Goal: Task Accomplishment & Management: Manage account settings

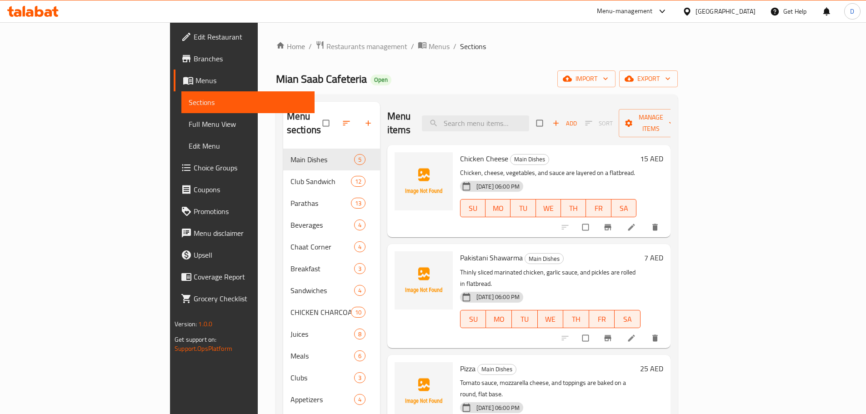
click at [742, 8] on div "[GEOGRAPHIC_DATA]" at bounding box center [726, 11] width 60 height 10
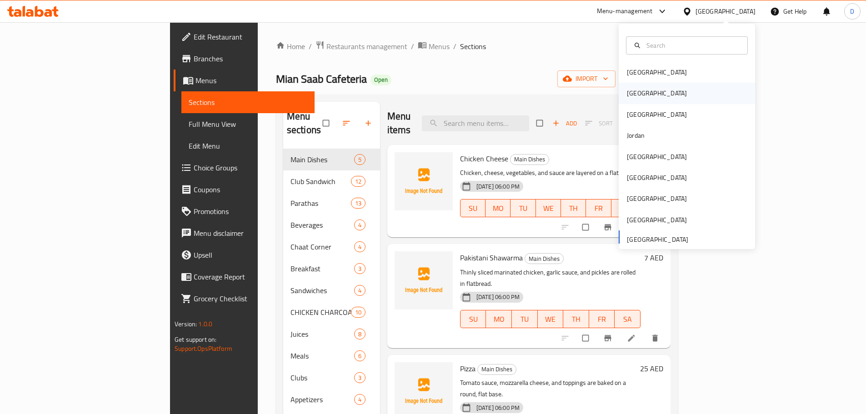
click at [632, 94] on div "[GEOGRAPHIC_DATA]" at bounding box center [657, 93] width 60 height 10
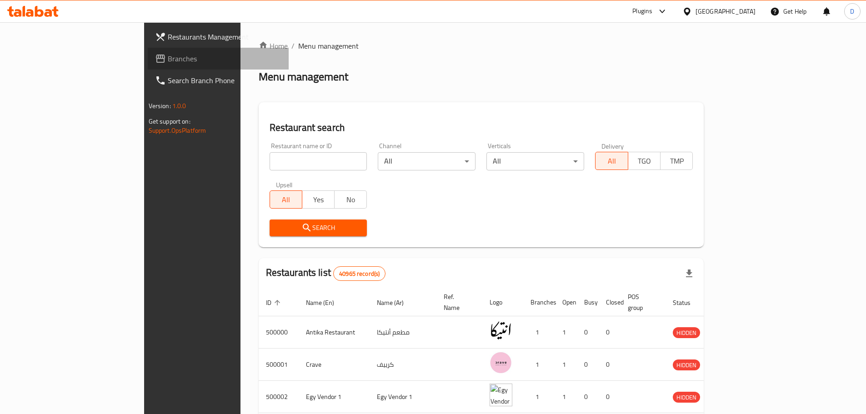
drag, startPoint x: 33, startPoint y: 59, endPoint x: 148, endPoint y: 101, distance: 122.6
click at [168, 59] on span "Branches" at bounding box center [225, 58] width 114 height 11
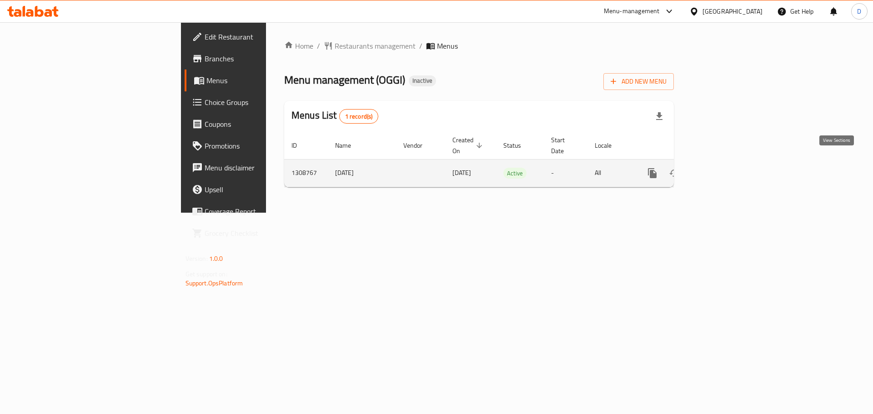
click at [723, 168] on icon "enhanced table" at bounding box center [717, 173] width 11 height 11
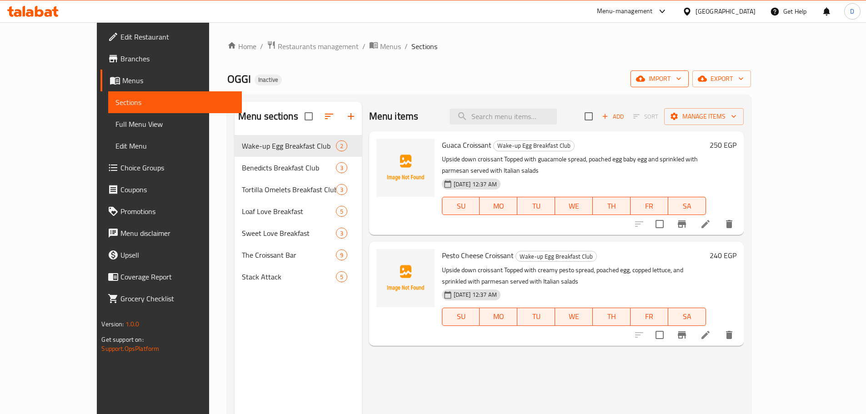
click at [682, 78] on span "import" at bounding box center [660, 78] width 44 height 11
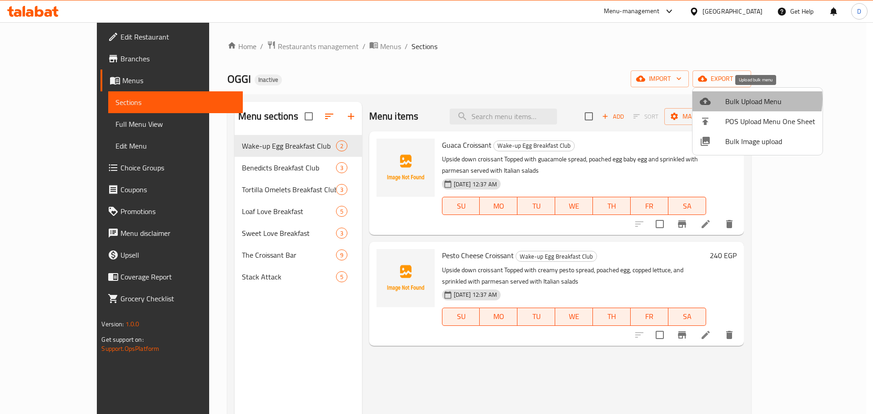
click at [745, 99] on span "Bulk Upload Menu" at bounding box center [770, 101] width 90 height 11
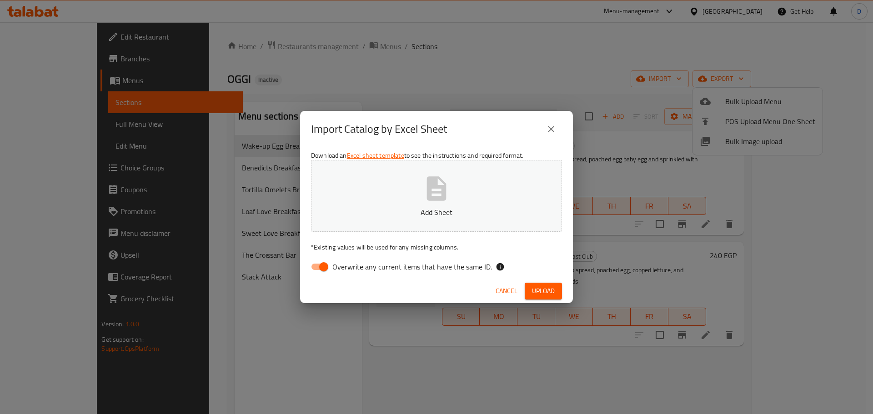
drag, startPoint x: 314, startPoint y: 265, endPoint x: 378, endPoint y: 239, distance: 69.2
click at [315, 265] on input "Overwrite any current items that have the same ID." at bounding box center [324, 266] width 52 height 17
checkbox input "false"
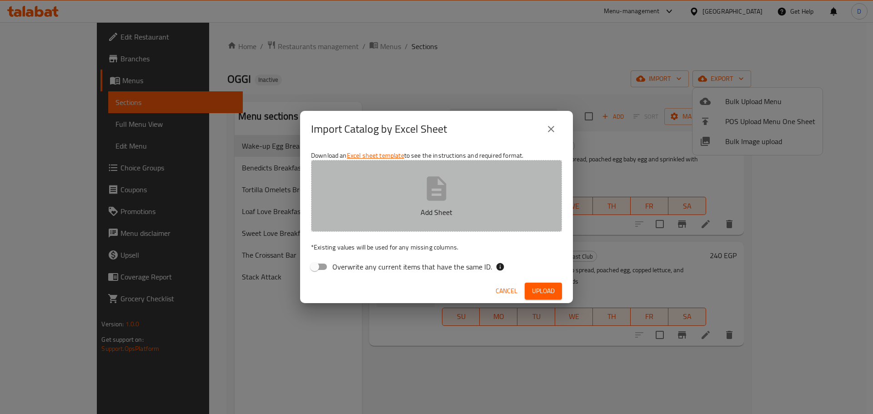
click at [387, 230] on button "Add Sheet" at bounding box center [436, 196] width 251 height 72
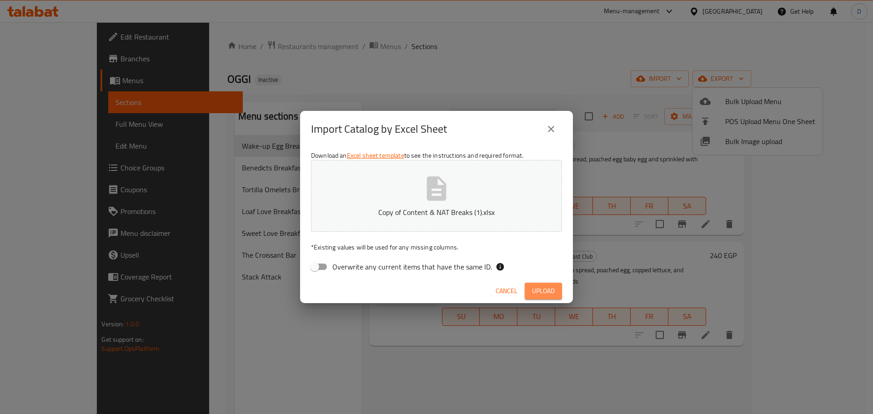
click at [539, 292] on span "Upload" at bounding box center [543, 291] width 23 height 11
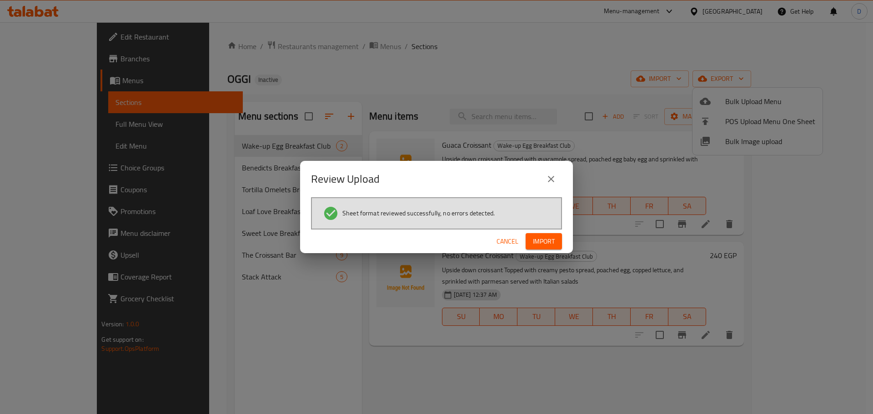
click at [540, 248] on button "Import" at bounding box center [544, 241] width 36 height 17
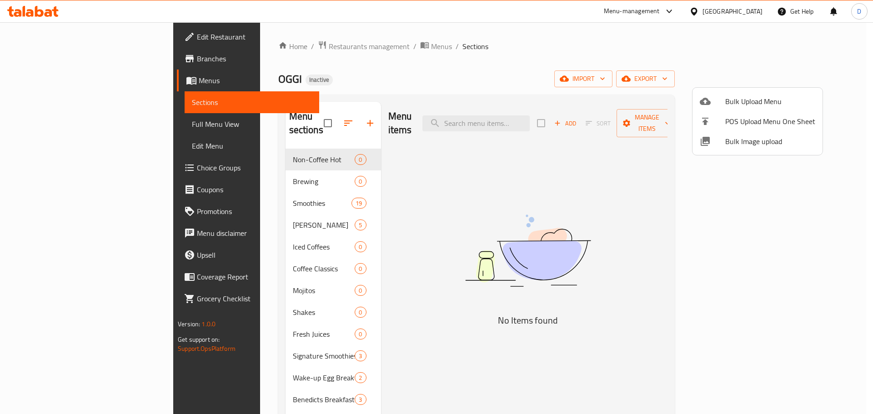
click at [508, 196] on div at bounding box center [436, 207] width 873 height 414
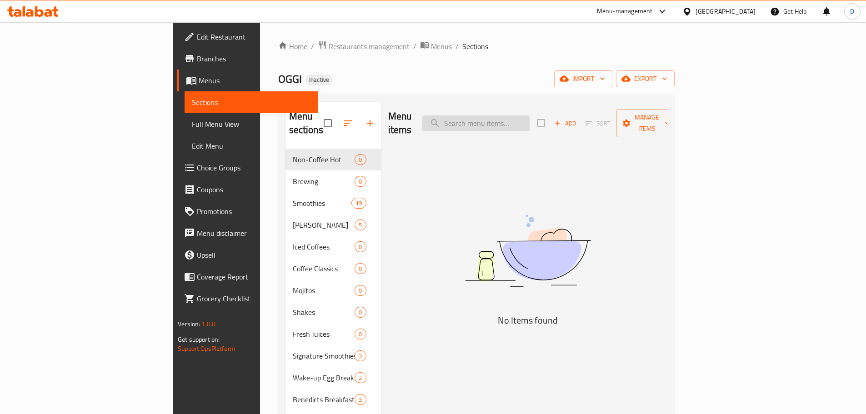
click at [530, 121] on input "search" at bounding box center [475, 123] width 107 height 16
paste input "Flavored Latte"
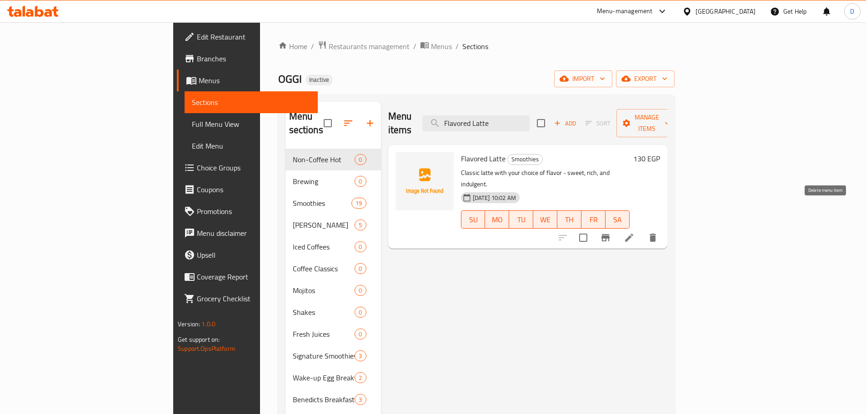
click at [658, 232] on icon "delete" at bounding box center [652, 237] width 11 height 11
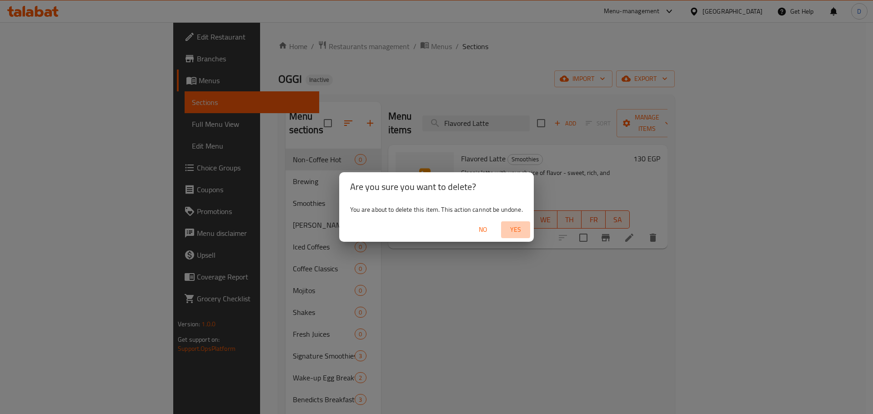
click at [514, 233] on span "Yes" at bounding box center [516, 229] width 22 height 11
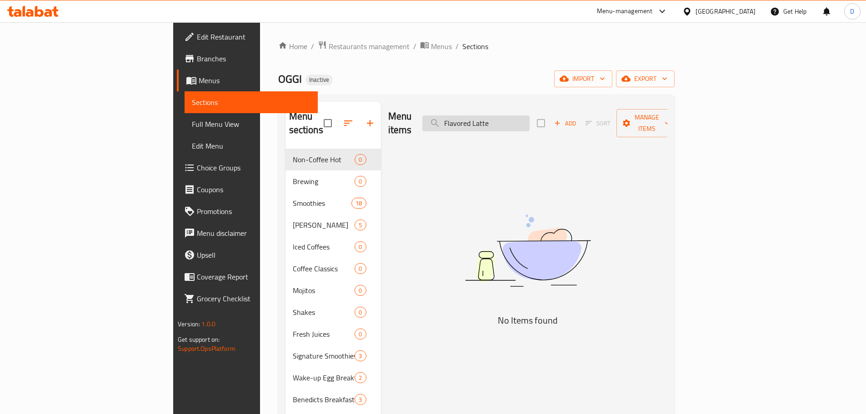
click at [530, 119] on input "Flavored Latte" at bounding box center [475, 123] width 107 height 16
paste input "Caramel Macchiato"
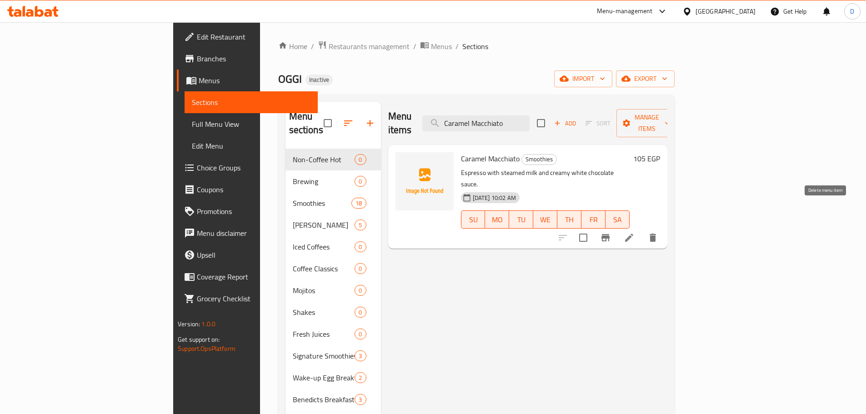
click at [658, 232] on icon "delete" at bounding box center [652, 237] width 11 height 11
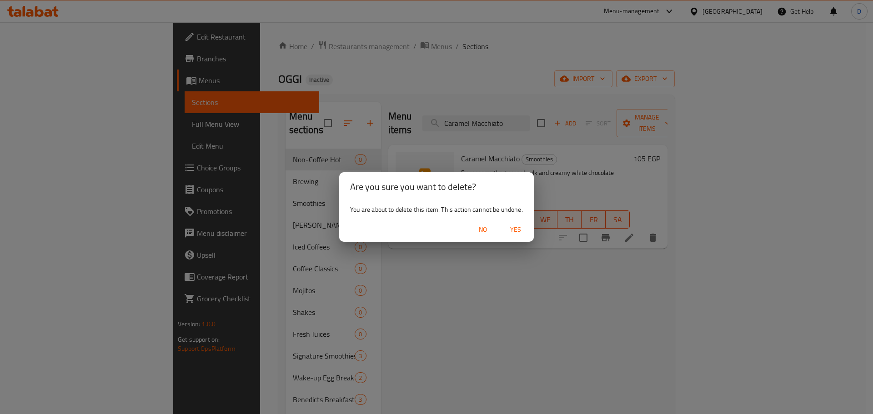
click at [514, 226] on span "Yes" at bounding box center [516, 229] width 22 height 11
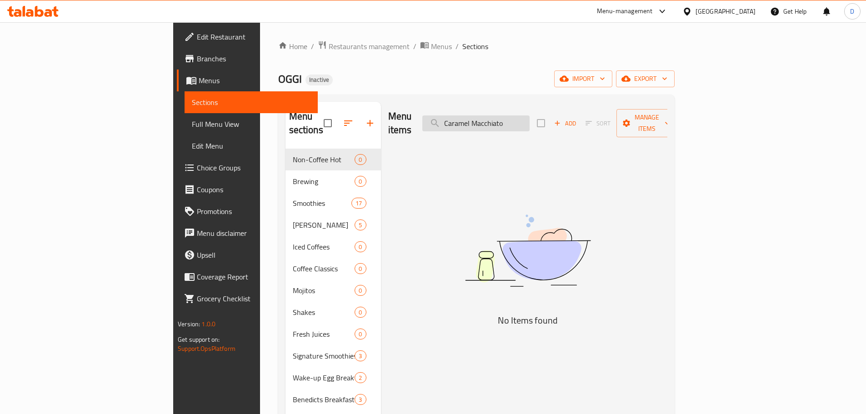
click at [530, 115] on input "Caramel Macchiato" at bounding box center [475, 123] width 107 height 16
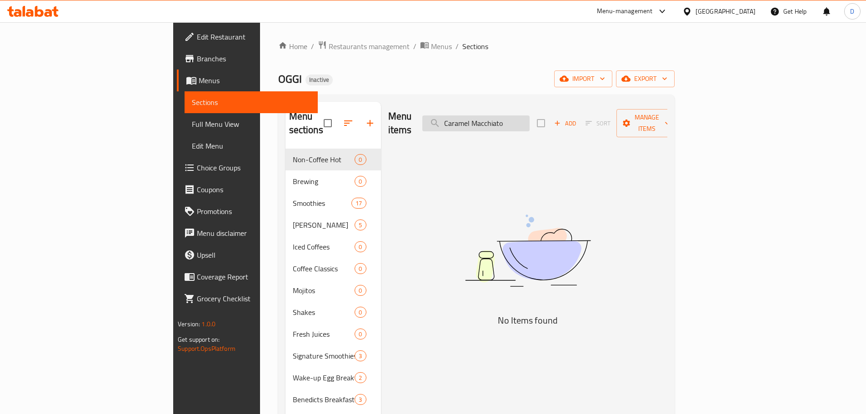
paste input "Flavored Iced Latte"
click at [519, 118] on input "Flavored Iced Latte" at bounding box center [475, 123] width 107 height 16
paste input "Electric Blue Mojito"
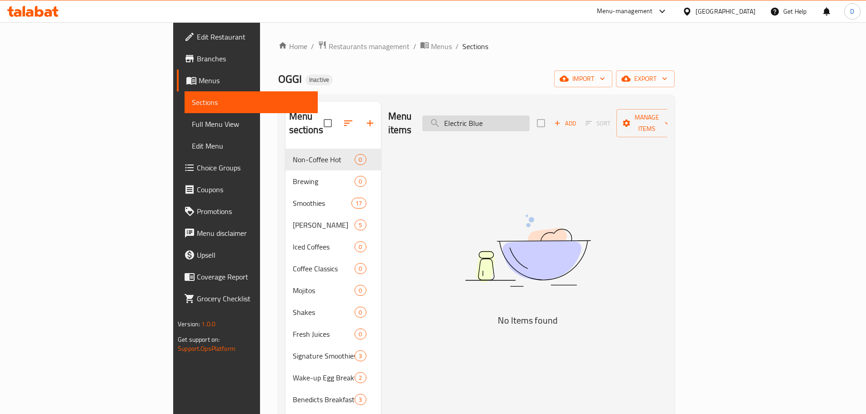
click at [530, 119] on input "Electric Blue" at bounding box center [475, 123] width 107 height 16
paste input "Pomegranate And Pineapple M"
drag, startPoint x: 551, startPoint y: 120, endPoint x: 497, endPoint y: 121, distance: 54.1
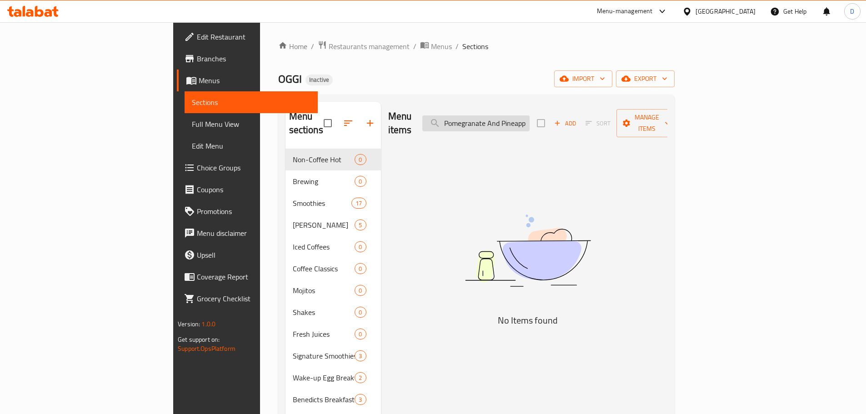
click at [497, 121] on input "Pomegranate And Pineapple M" at bounding box center [475, 123] width 107 height 16
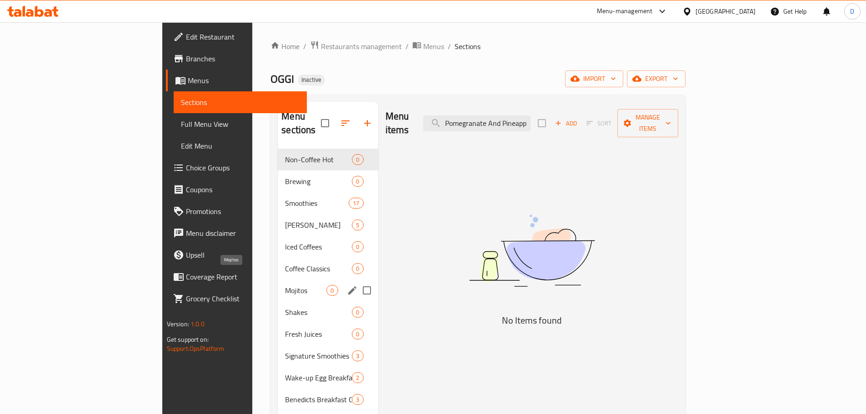
type input "Pomegranate And Pineapple M"
click at [285, 285] on span "Mojitos" at bounding box center [305, 290] width 41 height 11
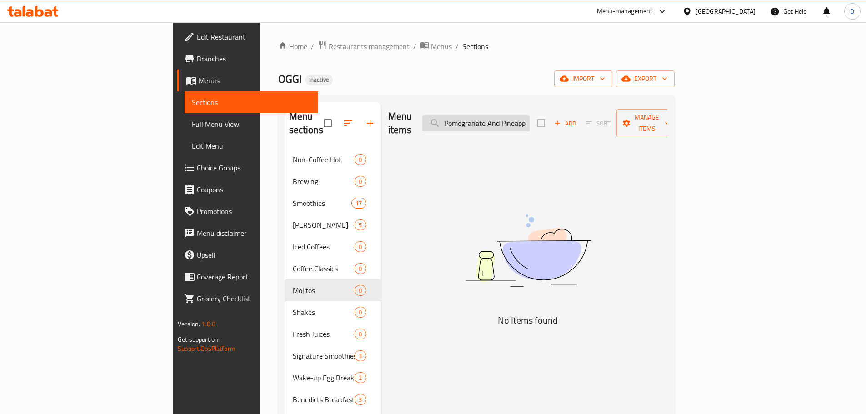
click at [530, 120] on input "Pomegranate And Pineapple M" at bounding box center [475, 123] width 107 height 16
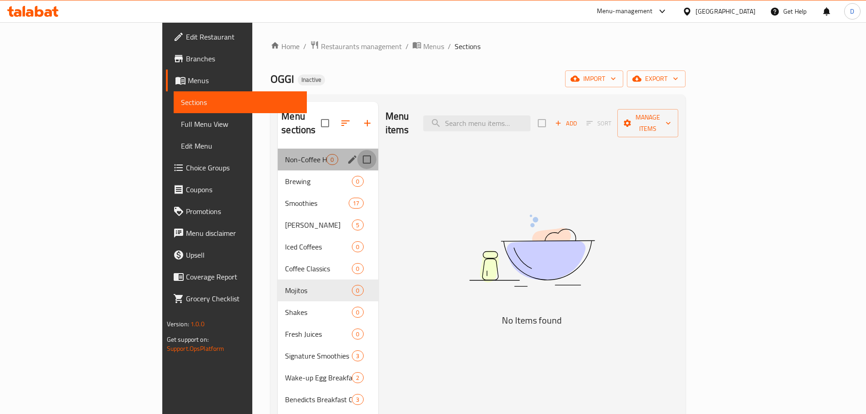
click at [357, 150] on input "Menu sections" at bounding box center [366, 159] width 19 height 19
checkbox input "true"
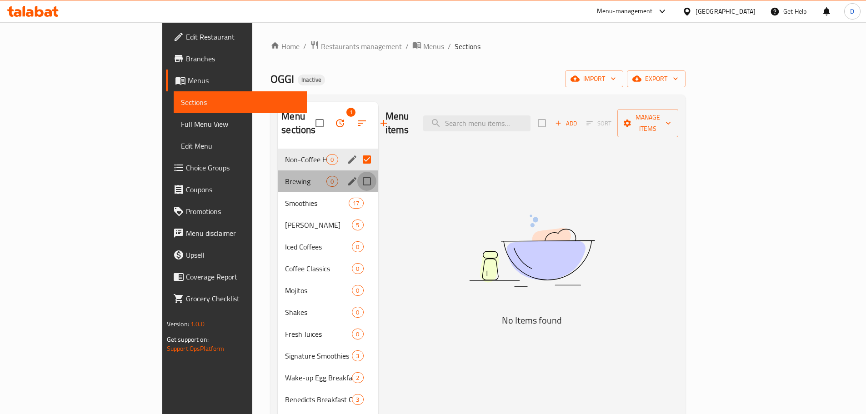
click at [357, 172] on input "Menu sections" at bounding box center [366, 181] width 19 height 19
checkbox input "true"
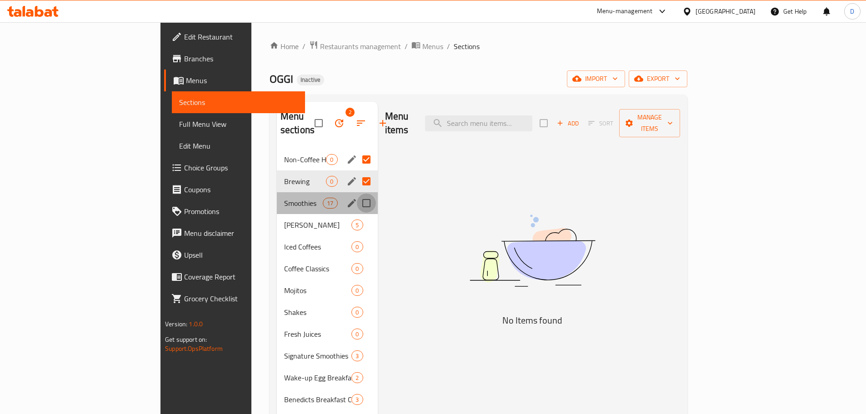
click at [357, 194] on input "Menu sections" at bounding box center [366, 203] width 19 height 19
checkbox input "true"
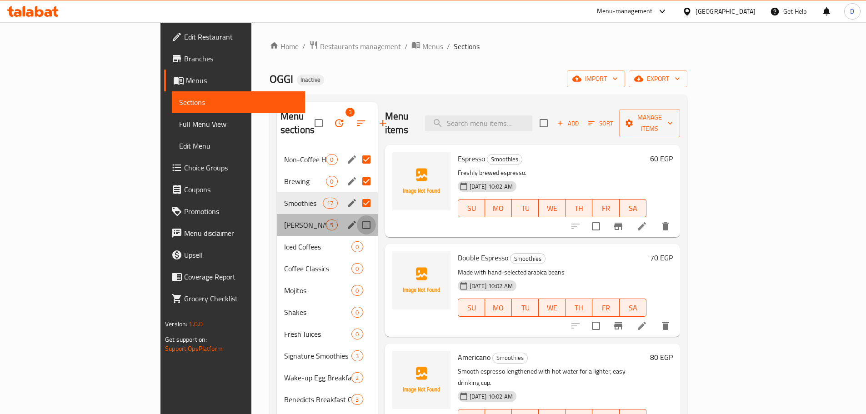
click at [357, 216] on input "Menu sections" at bounding box center [366, 225] width 19 height 19
checkbox input "true"
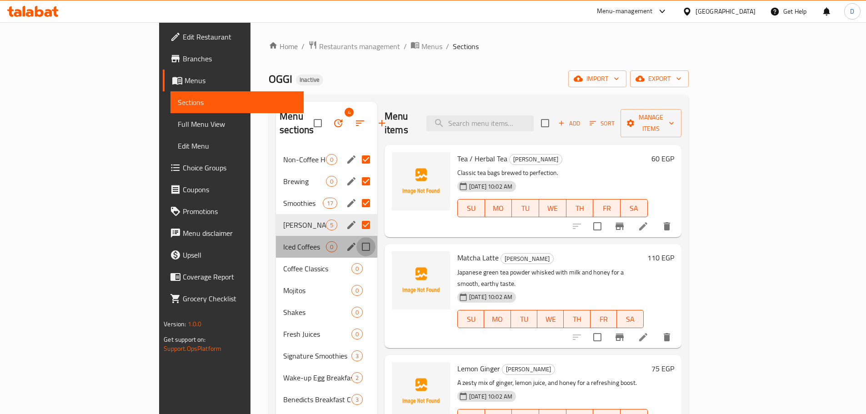
click at [356, 237] on input "Menu sections" at bounding box center [365, 246] width 19 height 19
checkbox input "true"
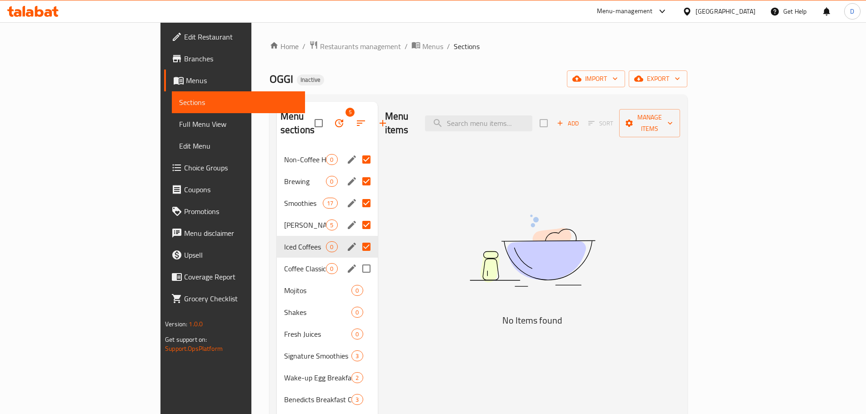
click at [357, 259] on input "Menu sections" at bounding box center [366, 268] width 19 height 19
checkbox input "true"
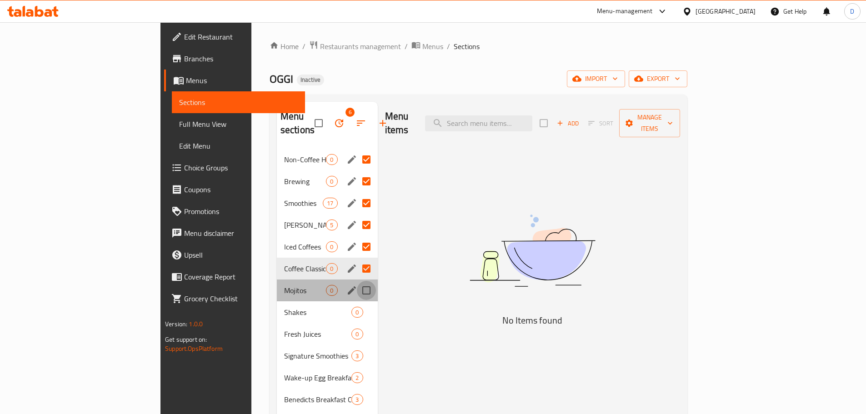
click at [357, 281] on input "Menu sections" at bounding box center [366, 290] width 19 height 19
checkbox input "true"
click at [357, 303] on input "Menu sections" at bounding box center [366, 312] width 19 height 19
checkbox input "true"
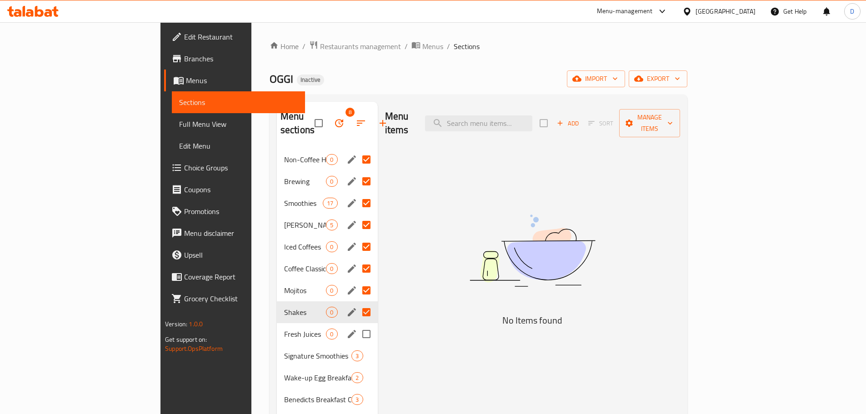
click at [357, 325] on input "Menu sections" at bounding box center [366, 334] width 19 height 19
checkbox input "true"
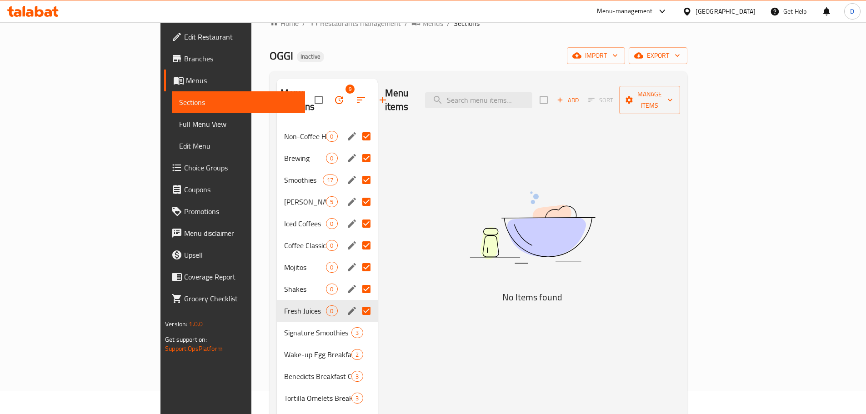
scroll to position [45, 0]
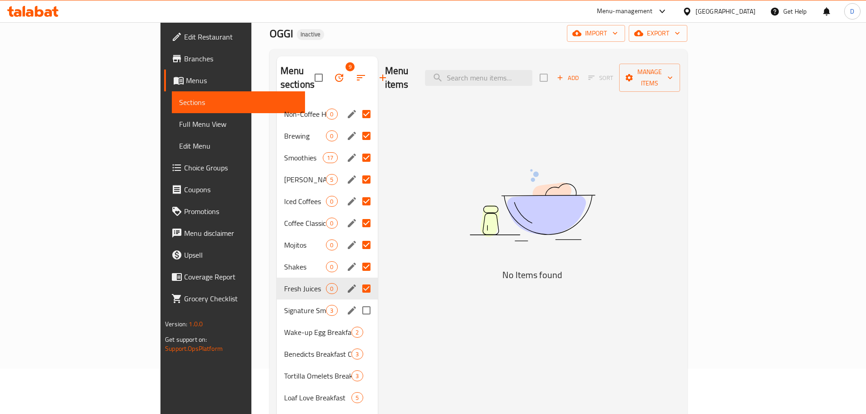
click at [357, 301] on input "Menu sections" at bounding box center [366, 310] width 19 height 19
checkbox input "true"
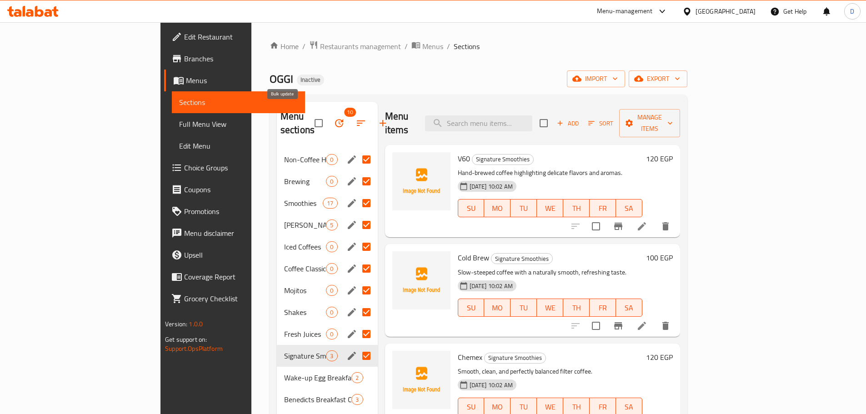
click at [335, 119] on icon "button" at bounding box center [339, 123] width 8 height 8
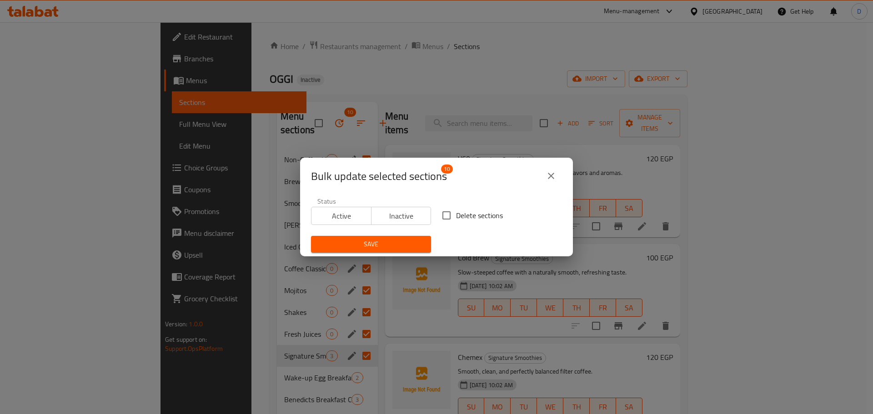
click at [444, 217] on input "Delete sections" at bounding box center [446, 215] width 19 height 19
checkbox input "true"
click at [384, 244] on span "Save" at bounding box center [370, 244] width 105 height 11
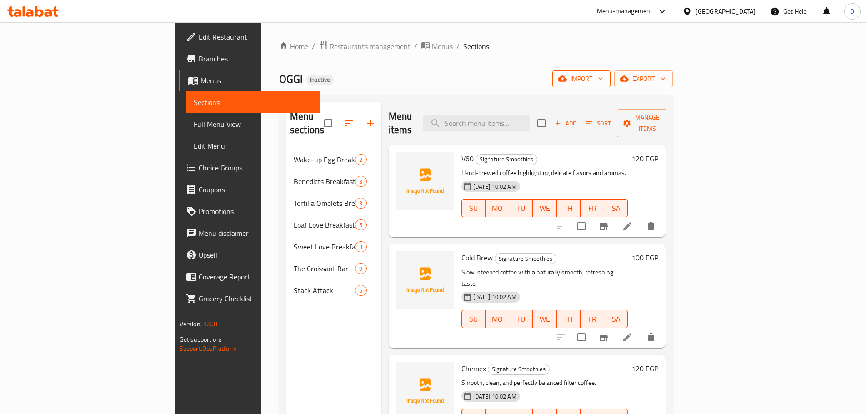
click at [603, 82] on span "import" at bounding box center [582, 78] width 44 height 11
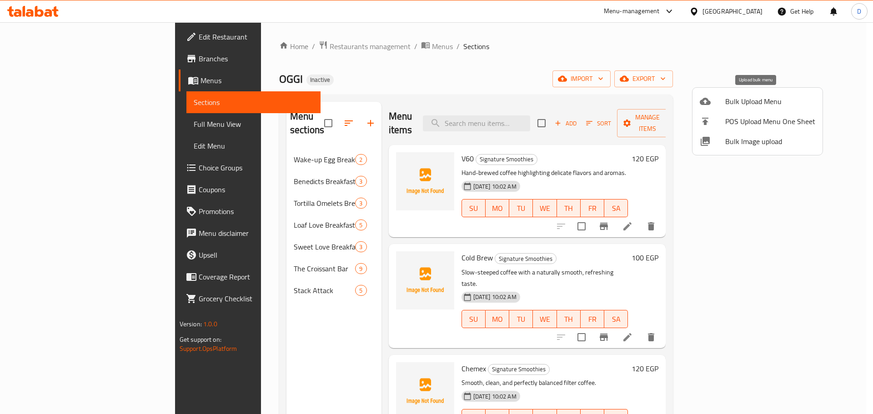
click at [737, 105] on span "Bulk Upload Menu" at bounding box center [770, 101] width 90 height 11
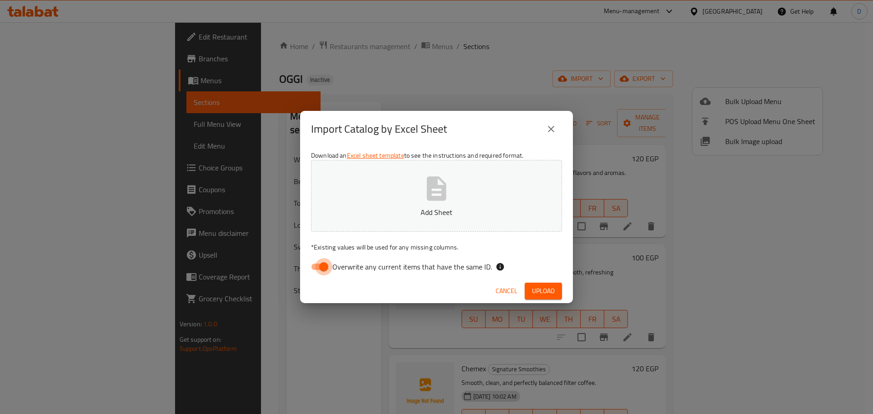
drag, startPoint x: 317, startPoint y: 271, endPoint x: 381, endPoint y: 235, distance: 73.5
click at [321, 270] on input "Overwrite any current items that have the same ID." at bounding box center [324, 266] width 52 height 17
checkbox input "false"
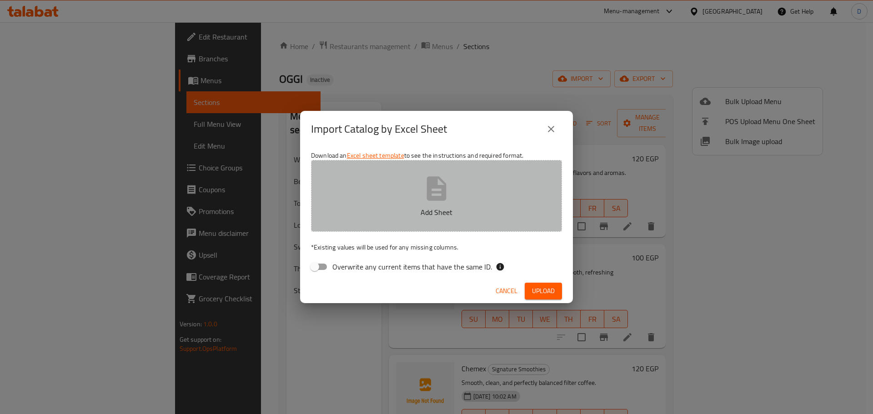
click at [430, 200] on icon "button" at bounding box center [437, 188] width 20 height 24
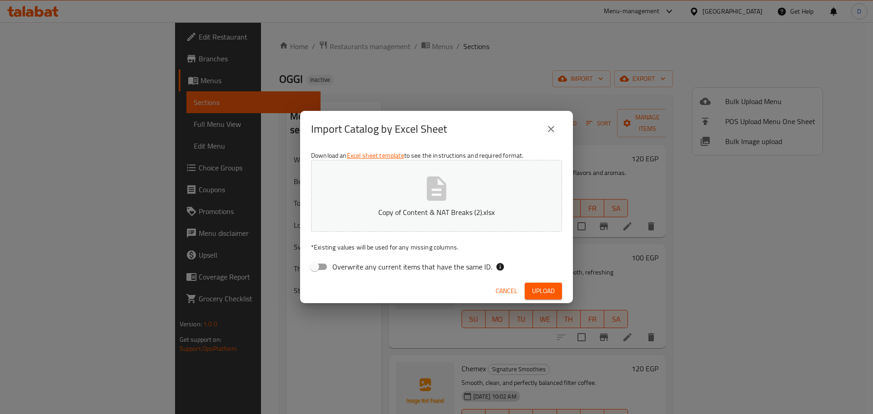
click at [557, 292] on button "Upload" at bounding box center [543, 291] width 37 height 17
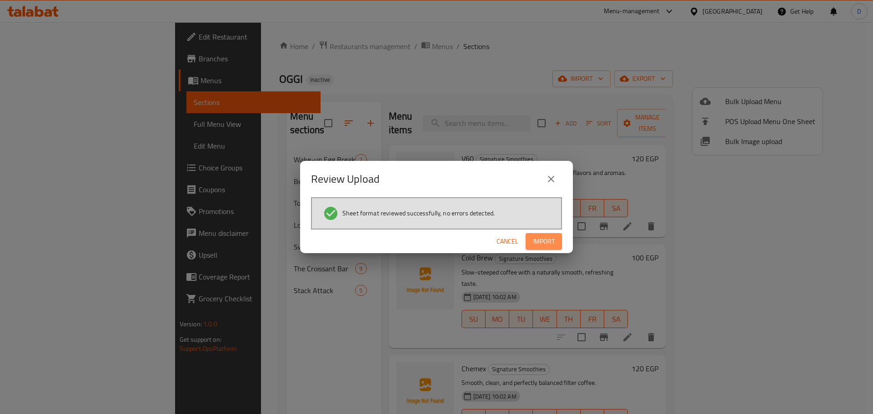
click at [553, 239] on span "Import" at bounding box center [544, 241] width 22 height 11
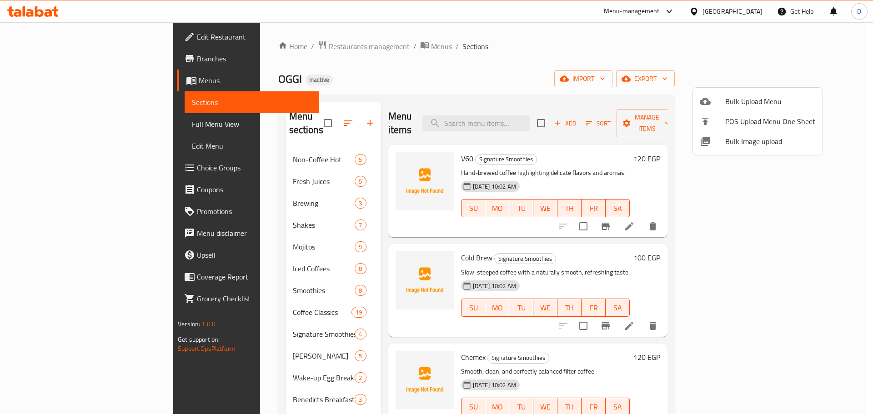
click at [557, 117] on div at bounding box center [436, 207] width 873 height 414
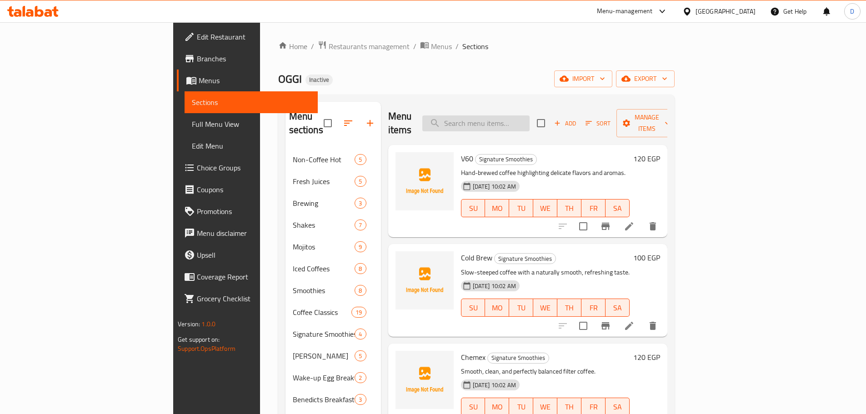
click at [530, 116] on input "search" at bounding box center [475, 123] width 107 height 16
paste input "Pomegranate And Pineap"
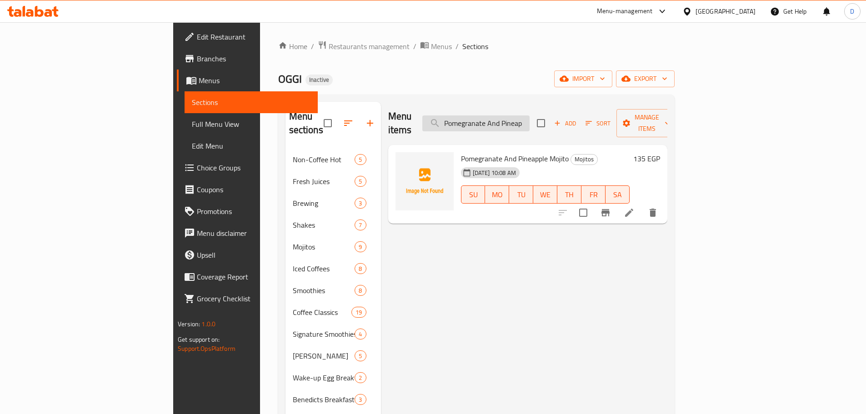
click at [530, 115] on input "Pomegranate And Pineap" at bounding box center [475, 123] width 107 height 16
paste input "Lotus Sh"
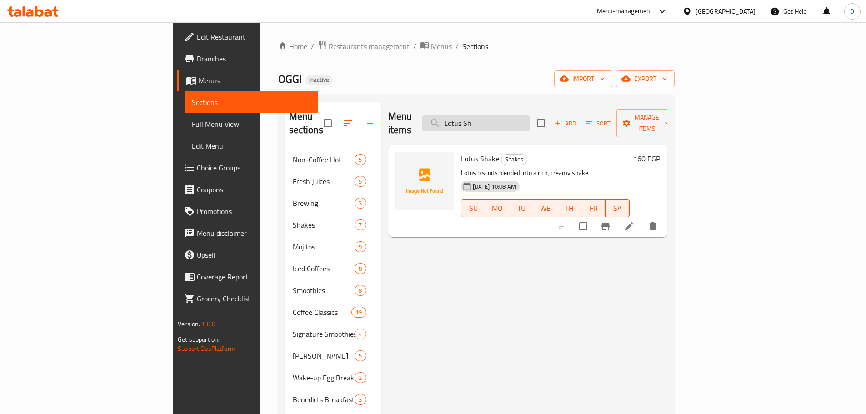
click at [530, 116] on input "Lotus Sh" at bounding box center [475, 123] width 107 height 16
paste input "[PERSON_NAME]"
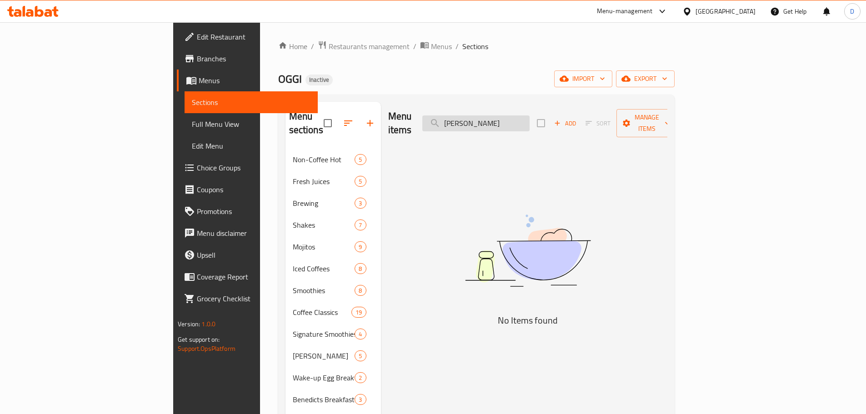
click at [511, 115] on input "[PERSON_NAME]" at bounding box center [475, 123] width 107 height 16
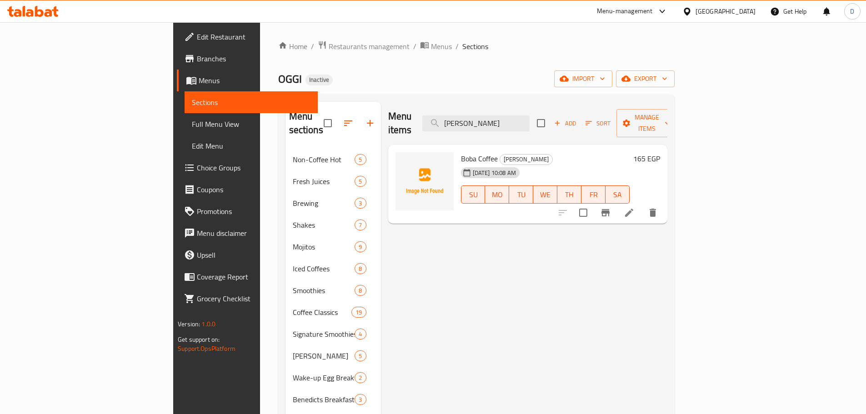
type input "[PERSON_NAME]"
click at [603, 230] on div "Menu items Boba Coffe Add Sort Manage items Boba Coffee Boba Drinks [DATE] 10:0…" at bounding box center [524, 312] width 286 height 421
click at [516, 291] on div "Menu items Boba Coffe Add Sort Manage items Boba Coffee Boba Drinks [DATE] 10:0…" at bounding box center [524, 312] width 286 height 421
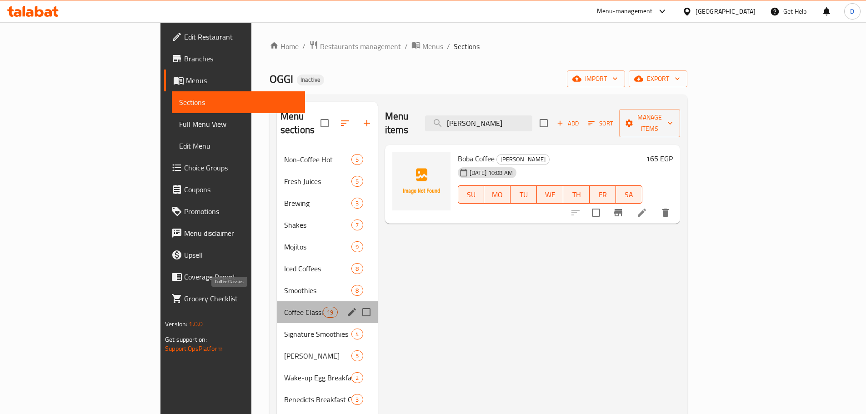
click at [284, 307] on span "Coffee Classics" at bounding box center [303, 312] width 39 height 11
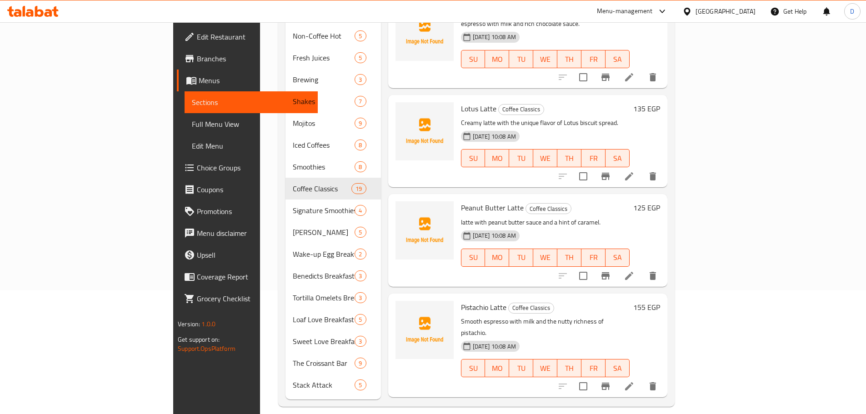
scroll to position [127, 0]
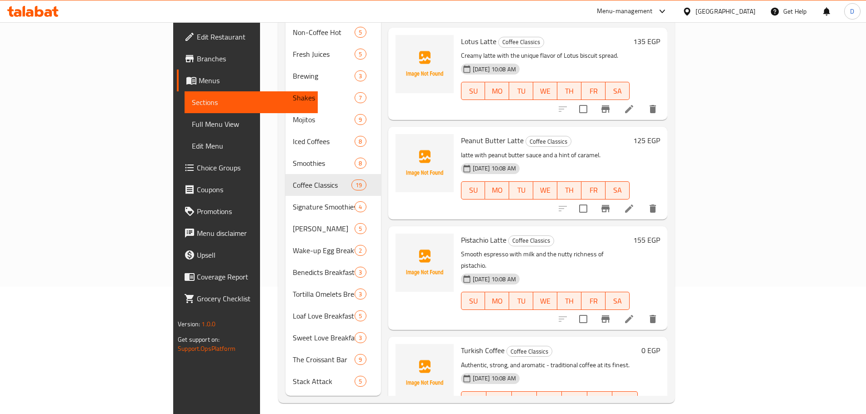
scroll to position [1572, 0]
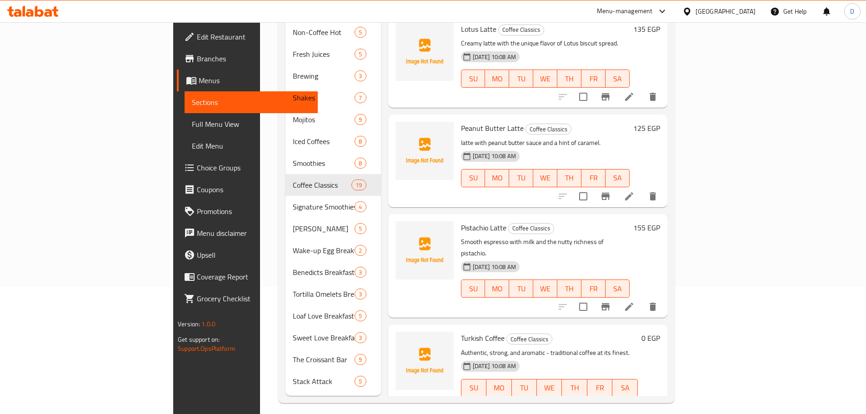
click at [638, 332] on h6 "Turkish Coffee Coffee Classics" at bounding box center [549, 338] width 177 height 13
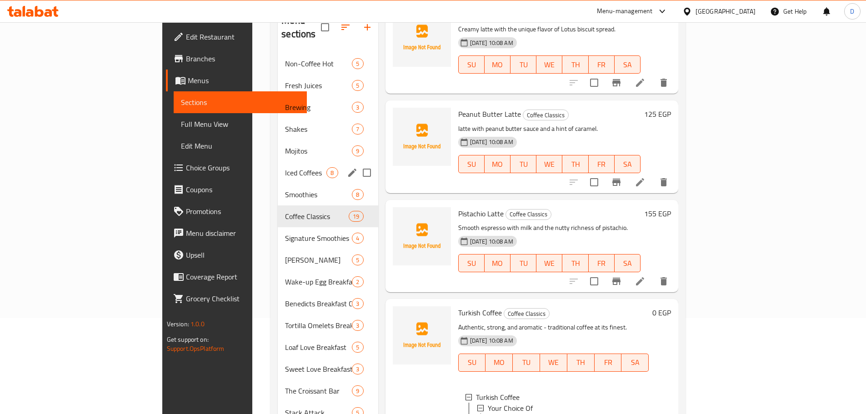
scroll to position [82, 0]
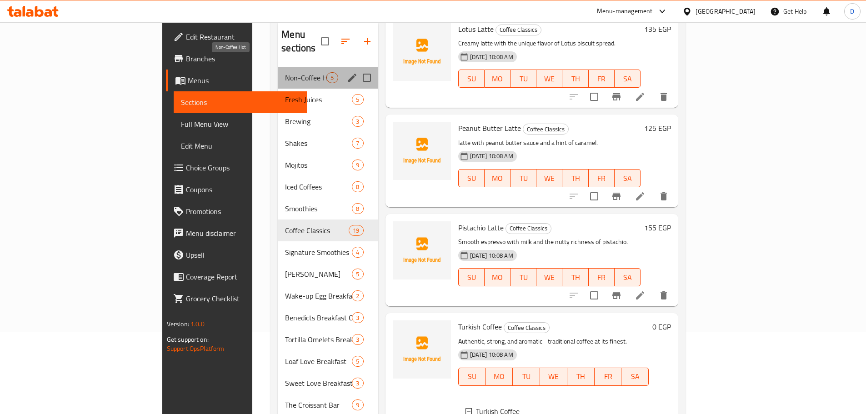
click at [285, 72] on span "Non-Coffee Hot" at bounding box center [305, 77] width 41 height 11
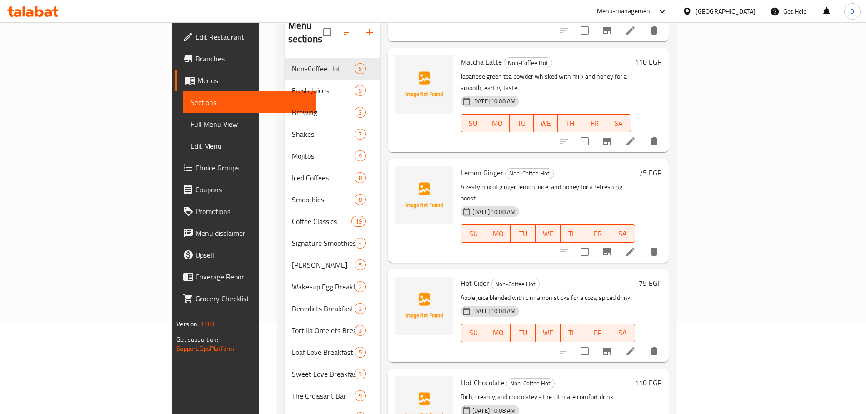
scroll to position [127, 0]
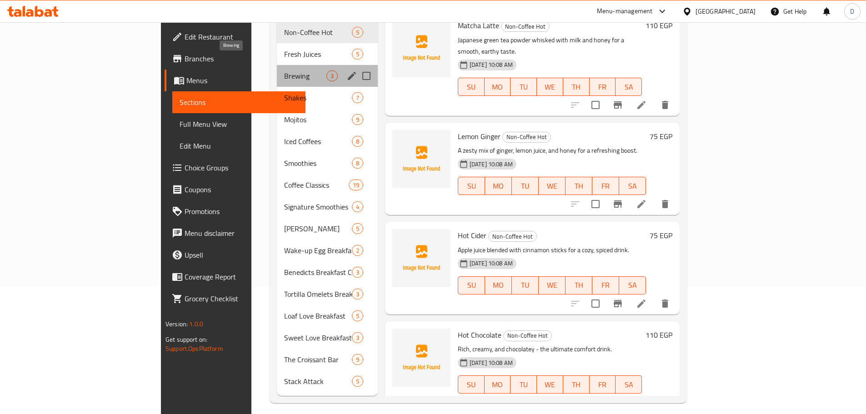
click at [284, 70] on span "Brewing" at bounding box center [305, 75] width 42 height 11
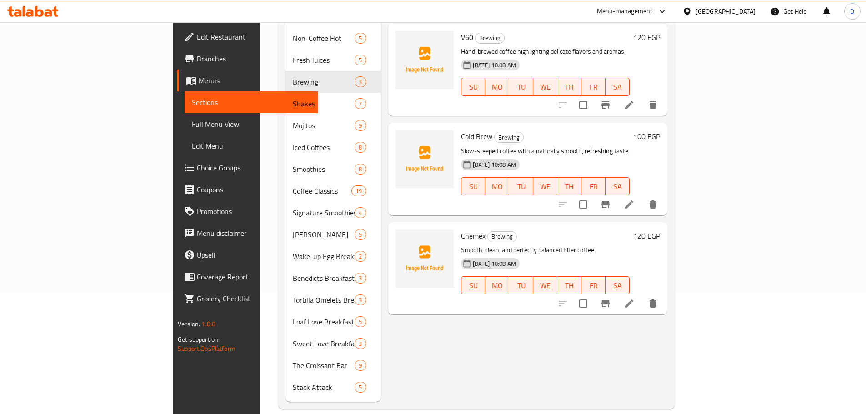
scroll to position [127, 0]
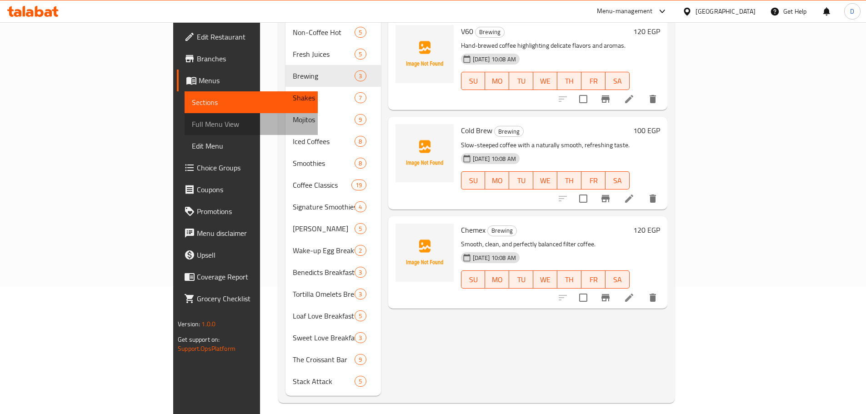
click at [192, 123] on span "Full Menu View" at bounding box center [251, 124] width 119 height 11
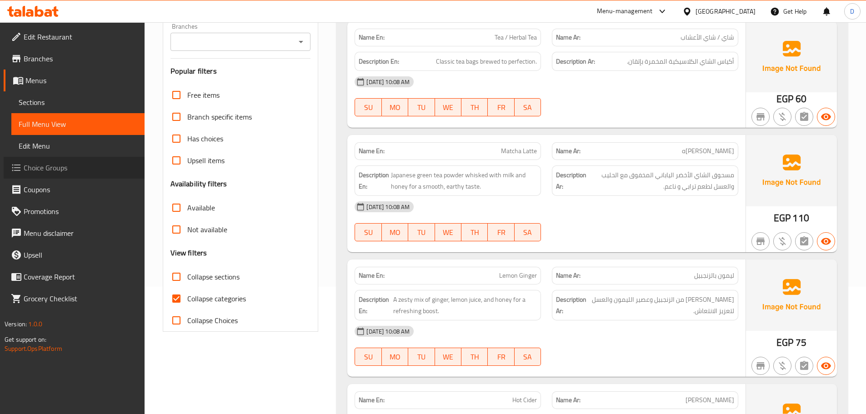
click at [41, 173] on span "Choice Groups" at bounding box center [81, 167] width 114 height 11
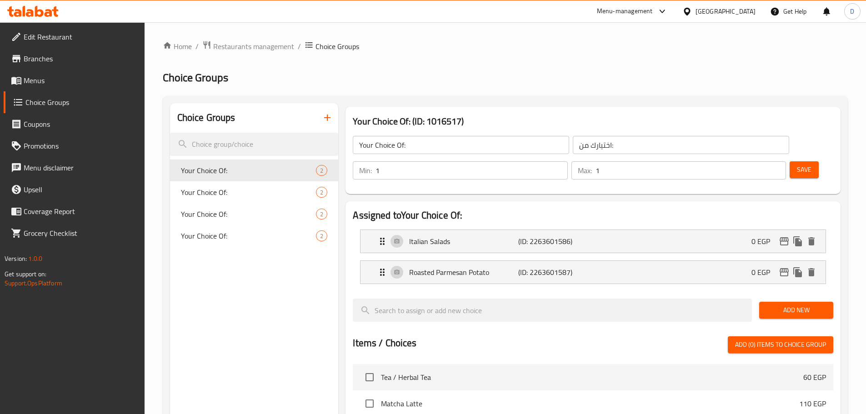
click at [331, 123] on icon "button" at bounding box center [327, 117] width 11 height 11
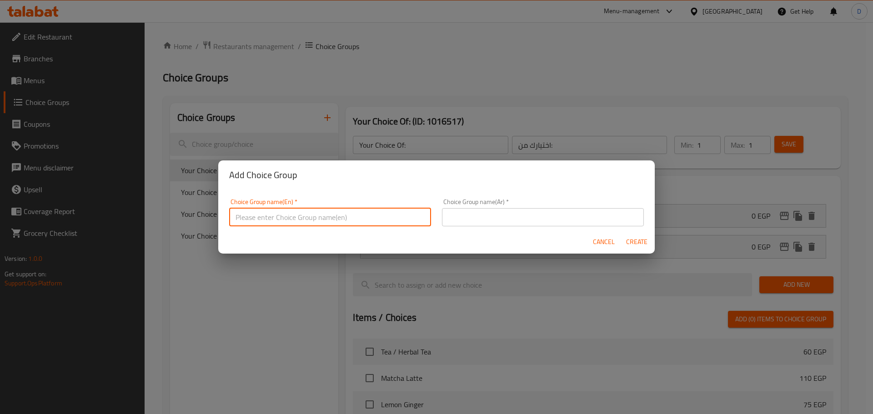
click at [311, 211] on input "text" at bounding box center [330, 217] width 202 height 18
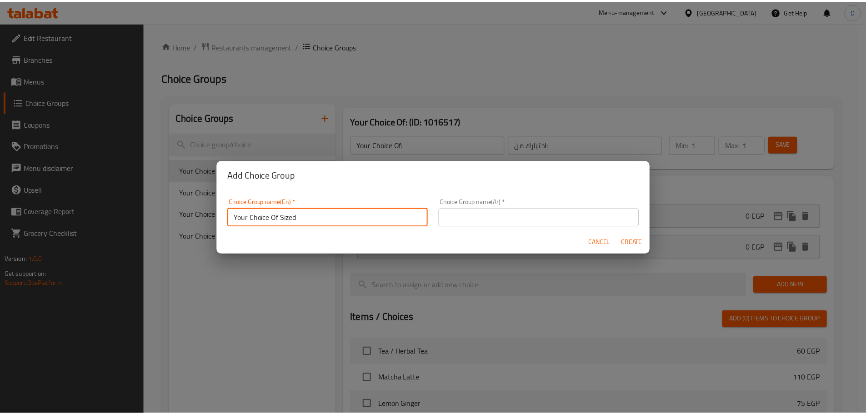
scroll to position [3, 0]
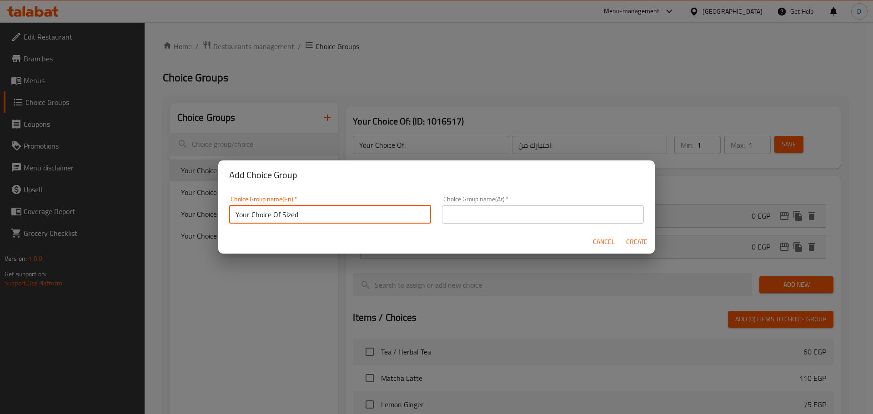
drag, startPoint x: 305, startPoint y: 222, endPoint x: 295, endPoint y: 223, distance: 10.5
click at [286, 223] on input "Your Choice Of Sized" at bounding box center [330, 215] width 202 height 18
type input "Your Choice Of S"
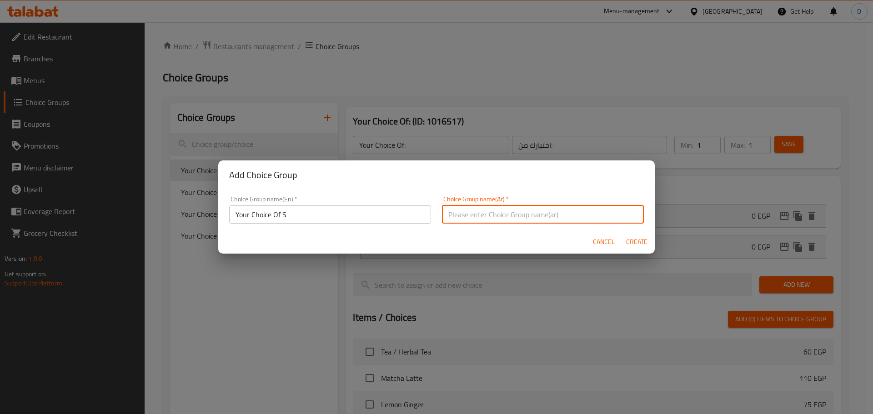
click at [482, 215] on input "text" at bounding box center [543, 215] width 202 height 18
type input "اختيارك من 1"
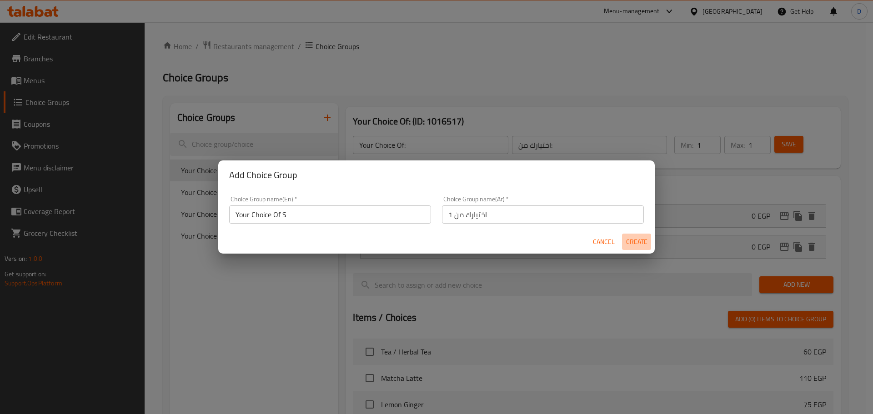
click at [629, 242] on span "Create" at bounding box center [637, 241] width 22 height 11
type input "Your Choice Of S"
type input "اختيارك من 1"
type input "0"
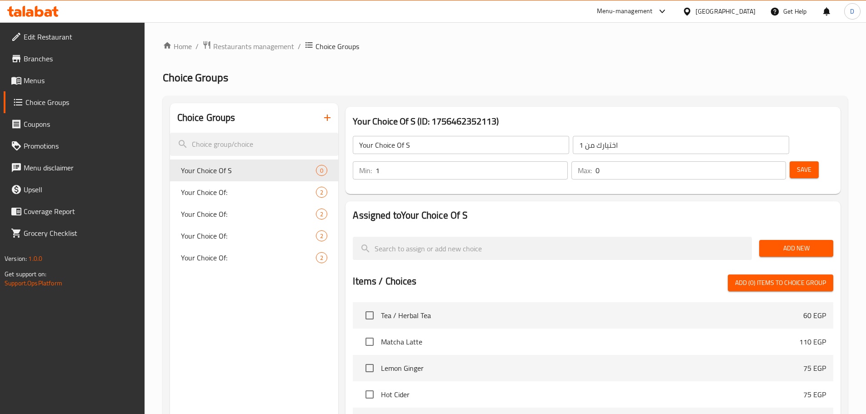
type input "1"
click at [567, 161] on input "1" at bounding box center [472, 170] width 192 height 18
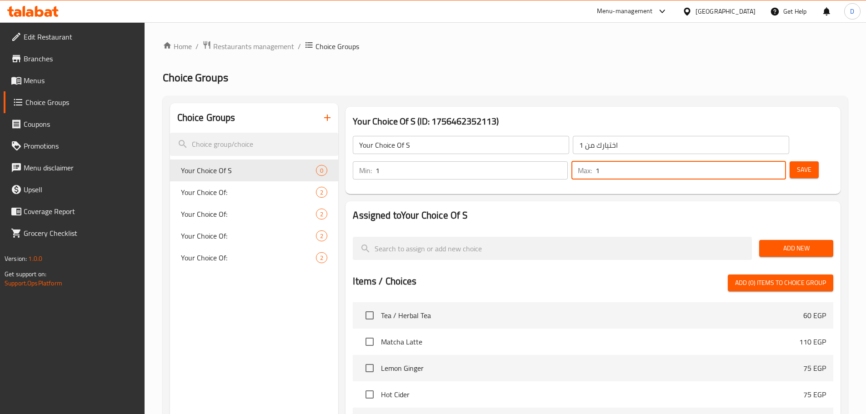
type input "1"
click at [760, 161] on input "1" at bounding box center [691, 170] width 191 height 18
click at [792, 243] on span "Add New" at bounding box center [797, 248] width 60 height 11
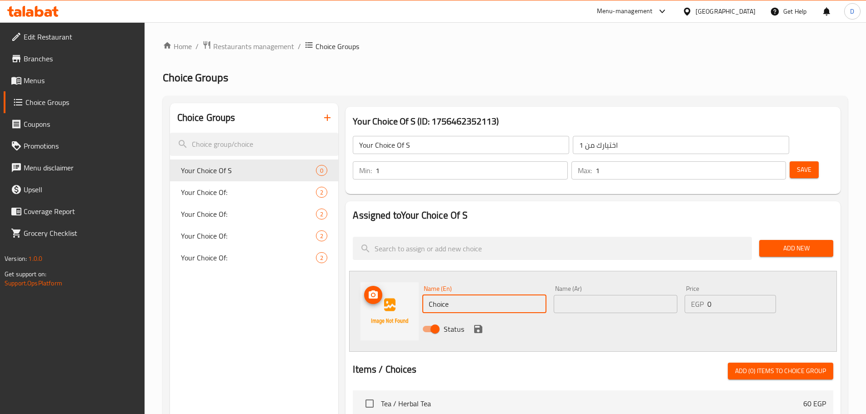
drag, startPoint x: 467, startPoint y: 279, endPoint x: 402, endPoint y: 279, distance: 65.5
click at [402, 279] on div "Name (En) Choice Name (En) Name (Ar) Name (Ar) Price EGP 0 Price Status" at bounding box center [593, 311] width 488 height 81
click at [472, 295] on input "Choice" at bounding box center [484, 304] width 124 height 18
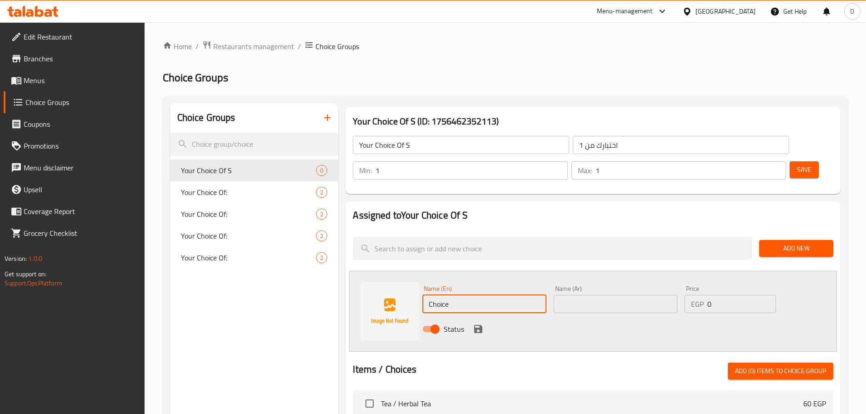
paste input "Tea"
type input "Tea"
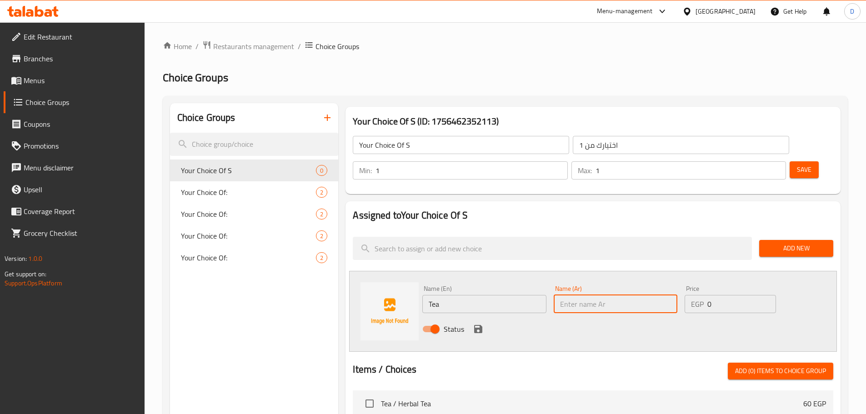
drag, startPoint x: 588, startPoint y: 270, endPoint x: 588, endPoint y: 275, distance: 4.6
click at [588, 295] on input "text" at bounding box center [616, 304] width 124 height 18
type input "شاي"
click at [561, 317] on div "Status" at bounding box center [616, 329] width 394 height 25
click at [478, 324] on icon "save" at bounding box center [478, 329] width 11 height 11
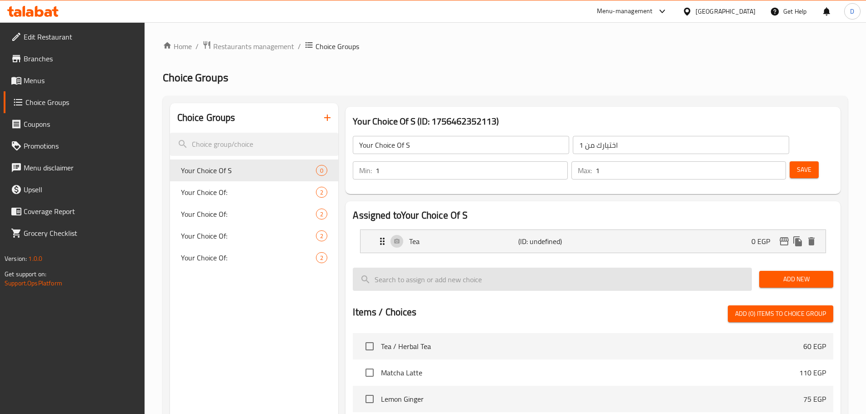
drag, startPoint x: 793, startPoint y: 254, endPoint x: 637, endPoint y: 245, distance: 156.7
click at [794, 274] on span "Add New" at bounding box center [797, 279] width 60 height 11
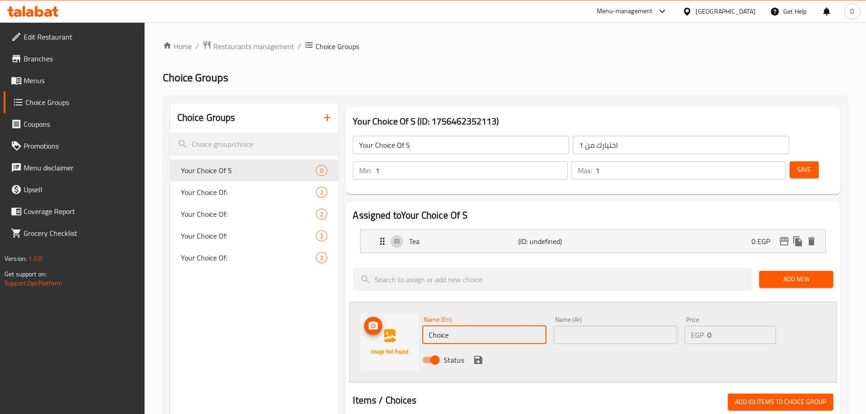
drag, startPoint x: 469, startPoint y: 313, endPoint x: 413, endPoint y: 314, distance: 55.9
click at [413, 314] on div "Name (En) Choice Name (En) Name (Ar) Name (Ar) Price EGP 0 Price Status" at bounding box center [593, 342] width 488 height 81
paste input "Herbal Tea"
type input "Herbal Tea"
click at [652, 326] on input "text" at bounding box center [616, 335] width 124 height 18
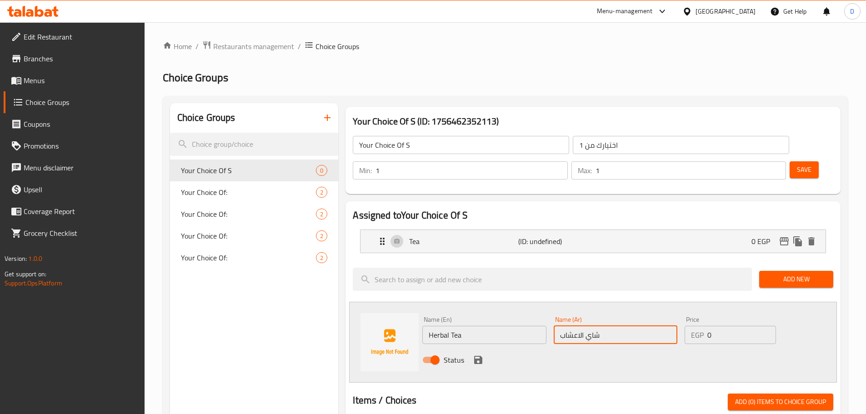
type input "شاي الاعشاب"
click at [627, 348] on div "Status" at bounding box center [616, 360] width 394 height 25
drag, startPoint x: 482, startPoint y: 334, endPoint x: 547, endPoint y: 341, distance: 65.8
click at [484, 353] on button "save" at bounding box center [479, 360] width 14 height 14
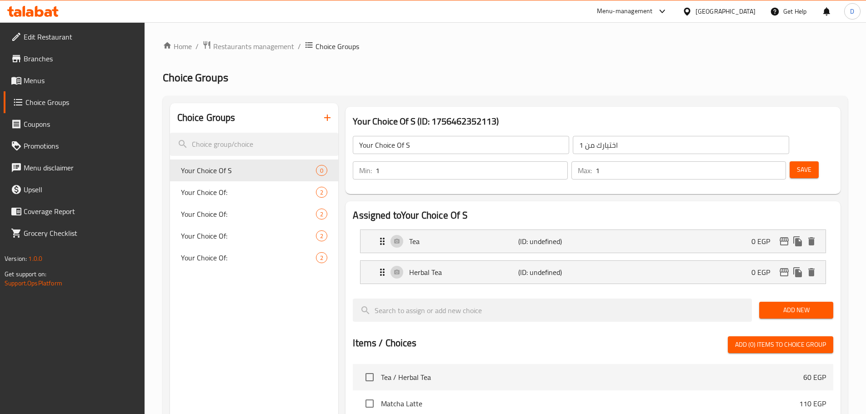
click at [417, 149] on input "Your Choice Of S" at bounding box center [461, 145] width 216 height 18
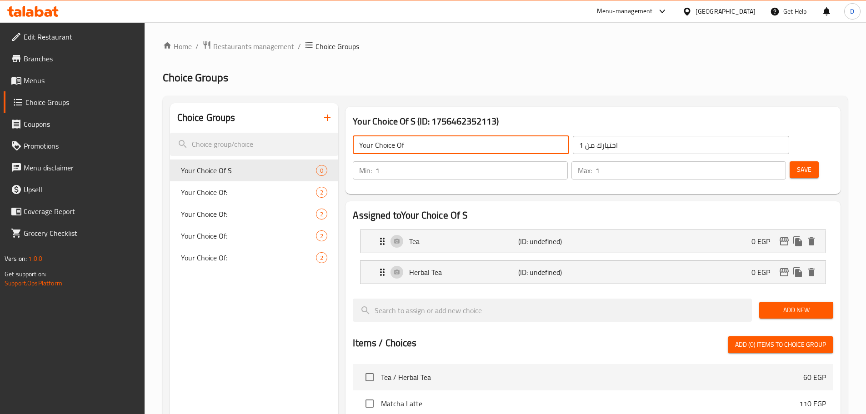
type input "Your Choice Of"
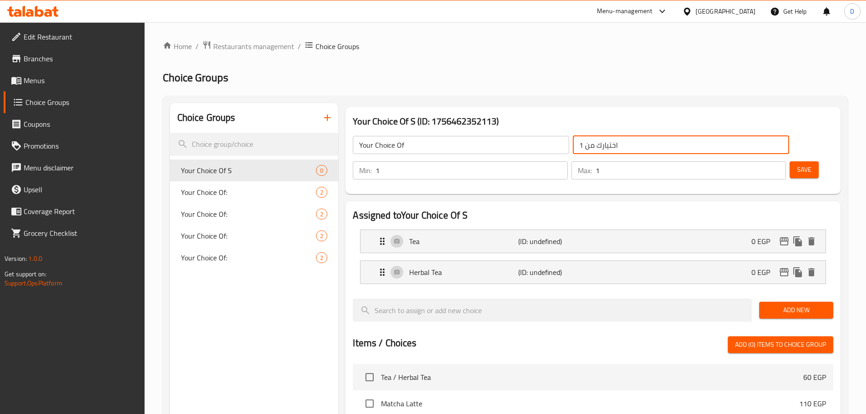
drag, startPoint x: 523, startPoint y: 146, endPoint x: 514, endPoint y: 149, distance: 9.6
click at [573, 149] on input "اختيارك من 1" at bounding box center [681, 145] width 216 height 18
click at [573, 148] on input "اختيارك من 1" at bounding box center [681, 145] width 216 height 18
click at [573, 145] on input "اختيارك من 1" at bounding box center [681, 145] width 216 height 18
type input "اختيارك من"
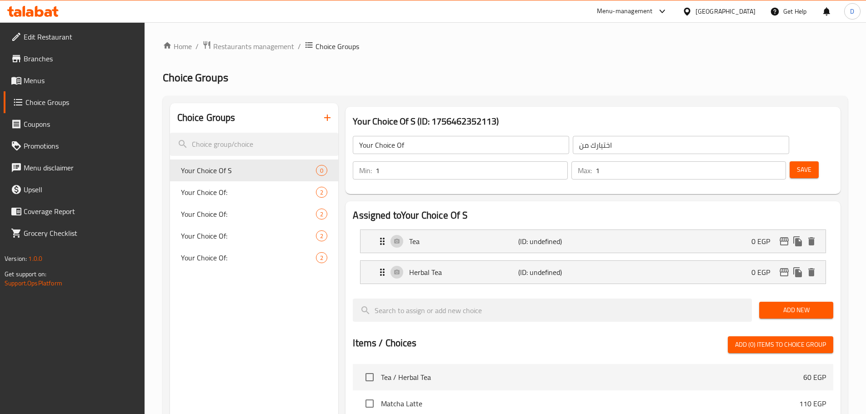
click at [578, 102] on div "Choice Groups Your Choice Of S 0 Your Choice Of: 2 Your Choice Of: 2 Your Choic…" at bounding box center [505, 393] width 685 height 595
click at [791, 161] on button "Save" at bounding box center [804, 169] width 29 height 17
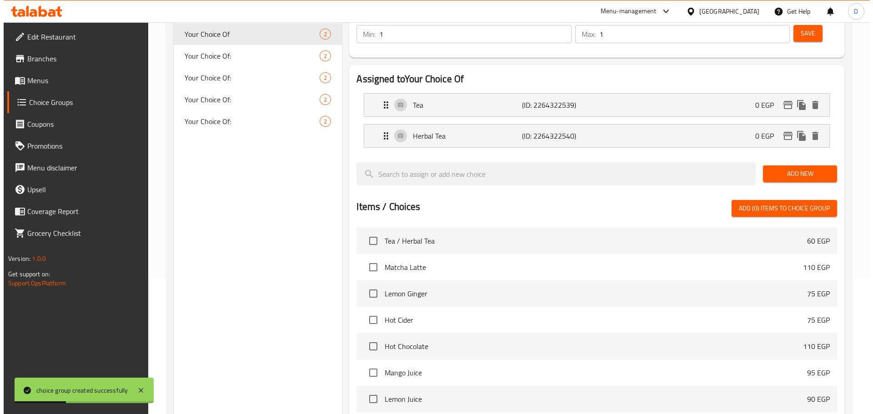
scroll to position [270, 0]
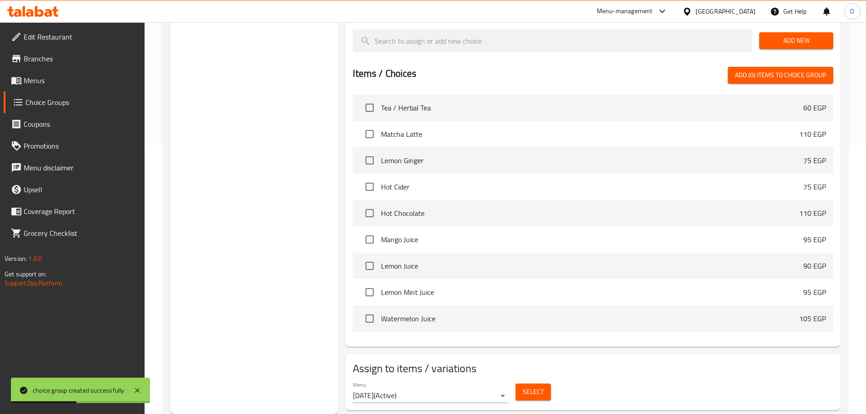
click at [532, 386] on span "Select" at bounding box center [533, 391] width 21 height 11
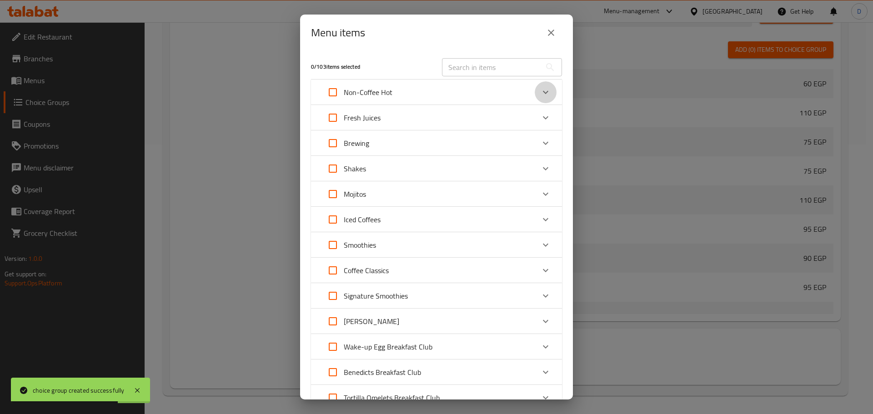
click at [543, 92] on icon "Expand" at bounding box center [545, 92] width 5 height 3
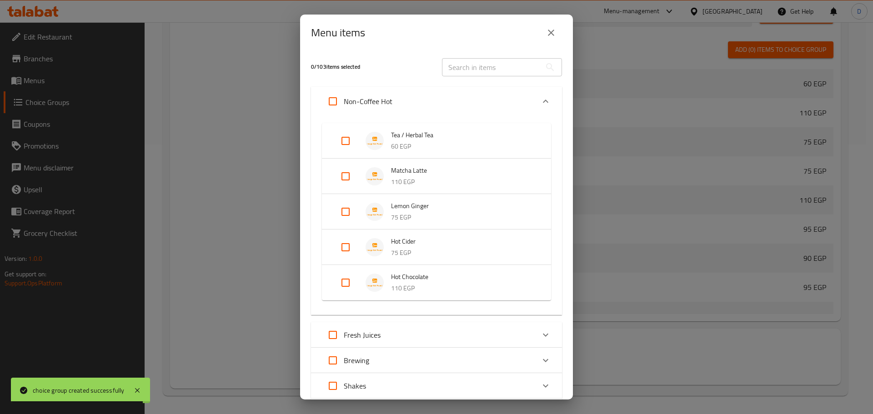
click at [347, 143] on input "Expand" at bounding box center [346, 141] width 22 height 22
checkbox input "true"
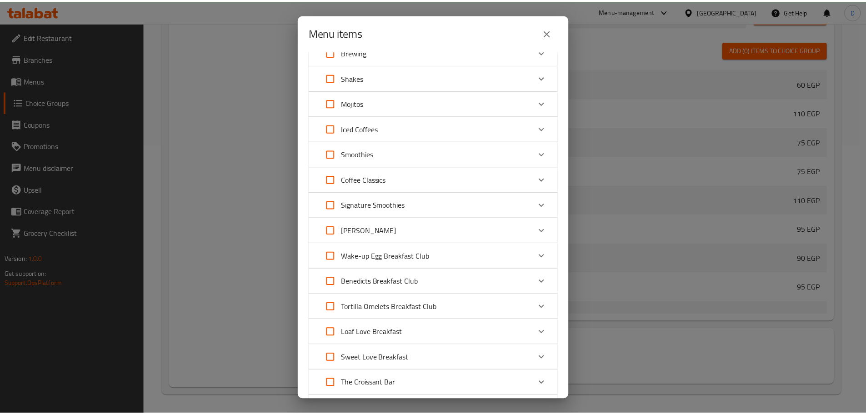
scroll to position [401, 0]
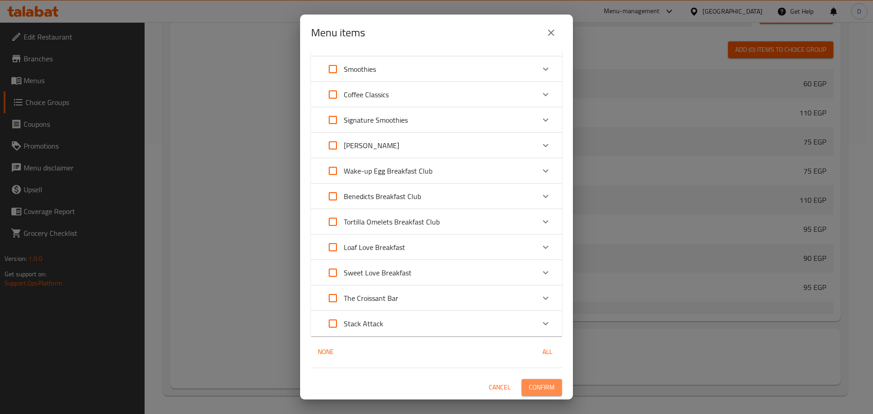
drag, startPoint x: 533, startPoint y: 387, endPoint x: 541, endPoint y: 385, distance: 8.5
click at [533, 387] on span "Confirm" at bounding box center [542, 387] width 26 height 11
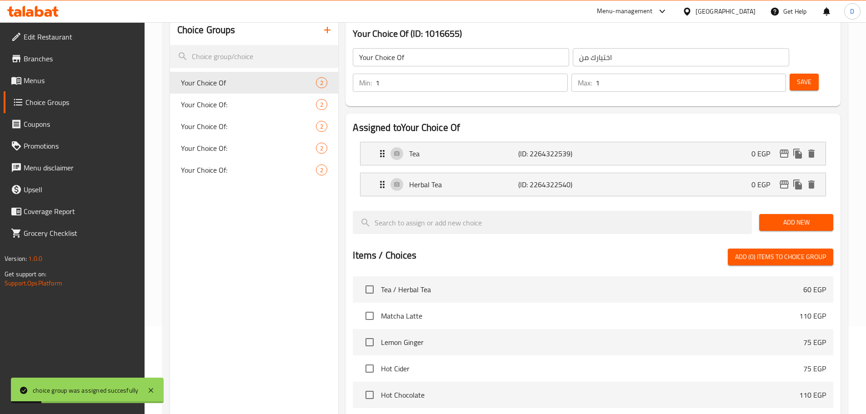
scroll to position [0, 0]
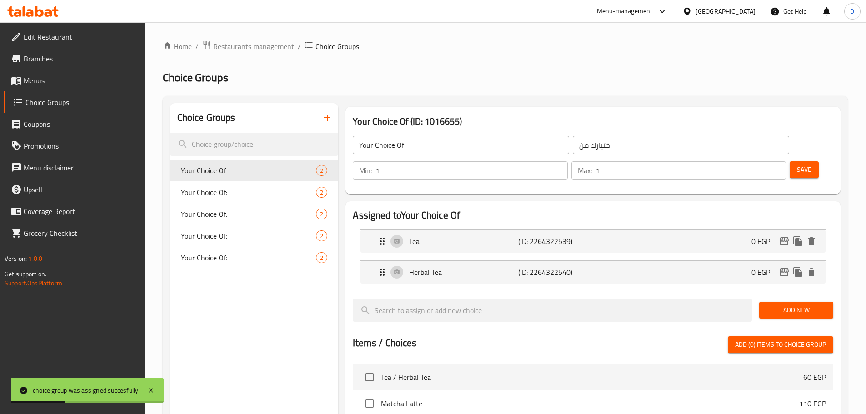
drag, startPoint x: 26, startPoint y: 78, endPoint x: 74, endPoint y: 94, distance: 49.7
click at [26, 78] on span "Menus" at bounding box center [81, 80] width 114 height 11
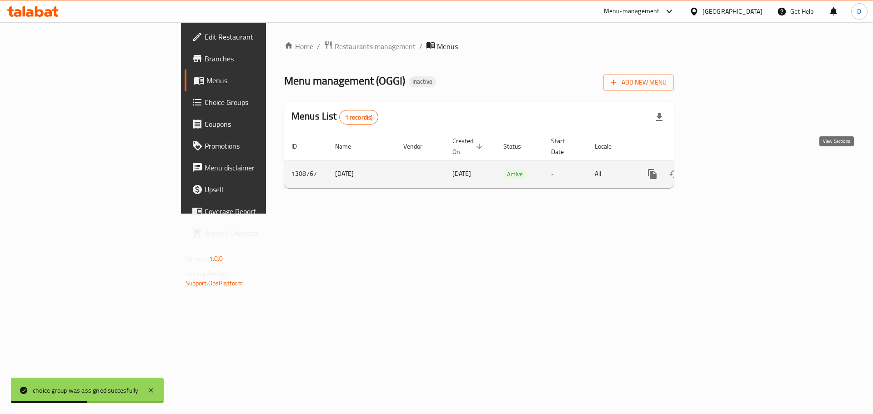
click at [723, 169] on icon "enhanced table" at bounding box center [717, 174] width 11 height 11
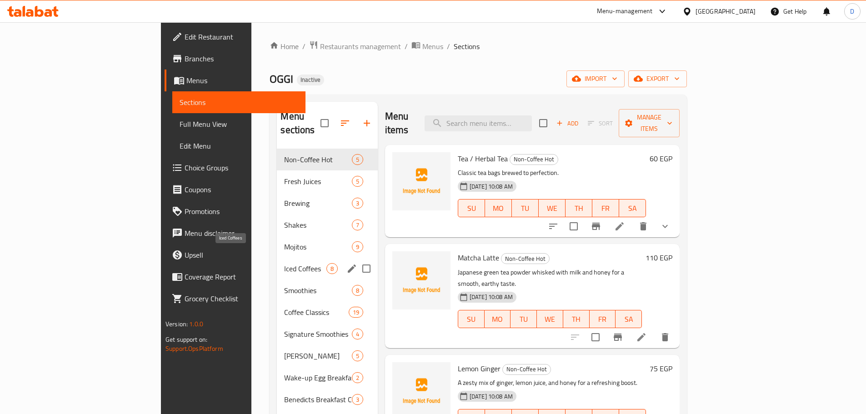
click at [284, 263] on span "Iced Coffees" at bounding box center [305, 268] width 42 height 11
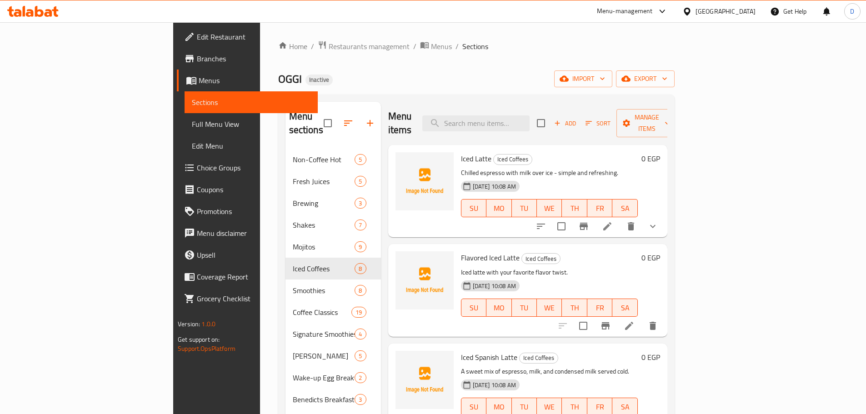
scroll to position [45, 0]
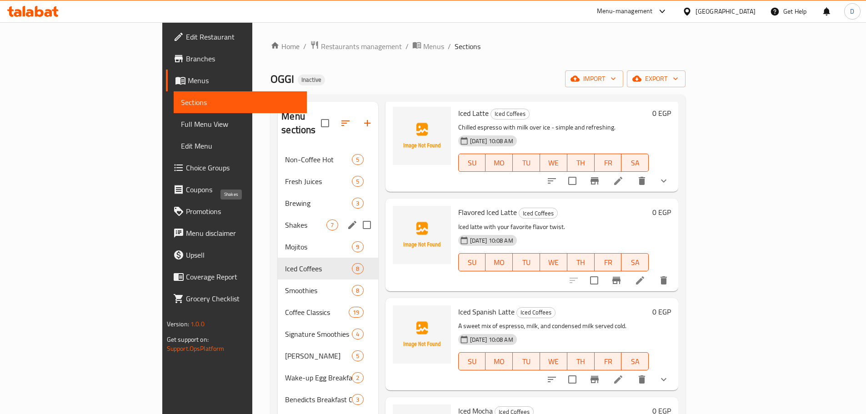
click at [285, 220] on span "Shakes" at bounding box center [305, 225] width 41 height 11
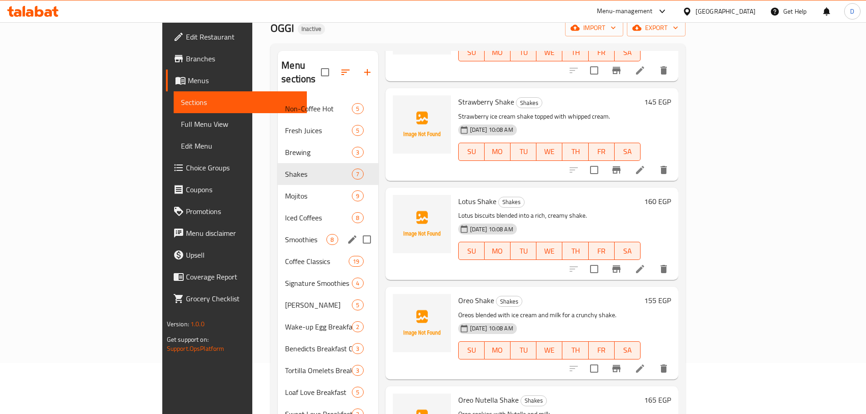
scroll to position [36, 0]
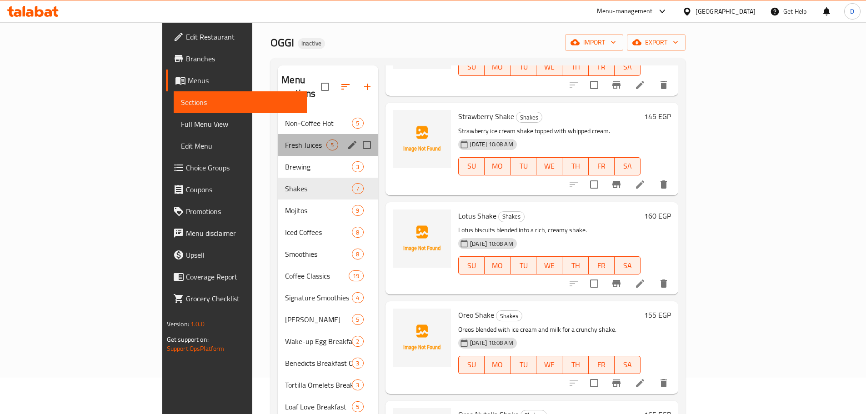
click at [278, 137] on div "Fresh Juices 5" at bounding box center [328, 145] width 100 height 22
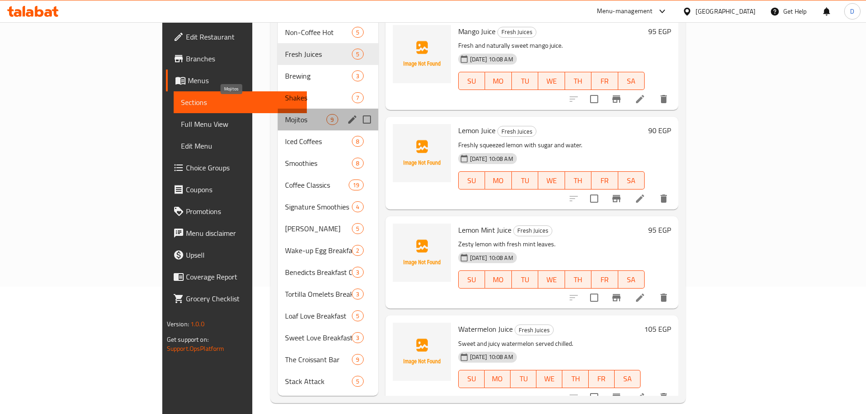
click at [285, 114] on span "Mojitos" at bounding box center [305, 119] width 41 height 11
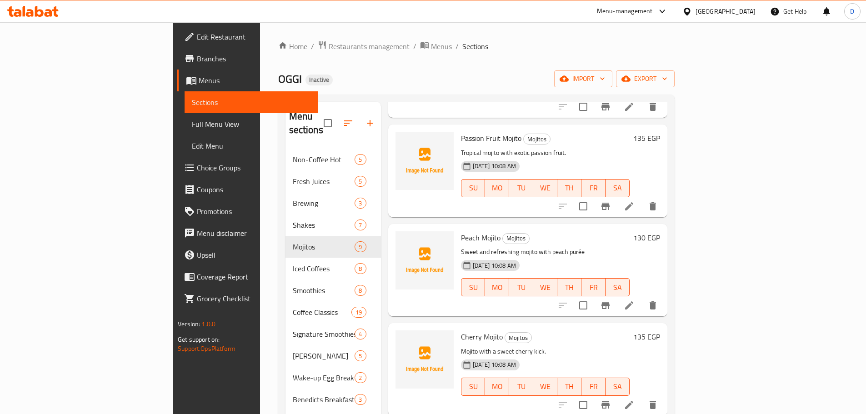
scroll to position [489, 0]
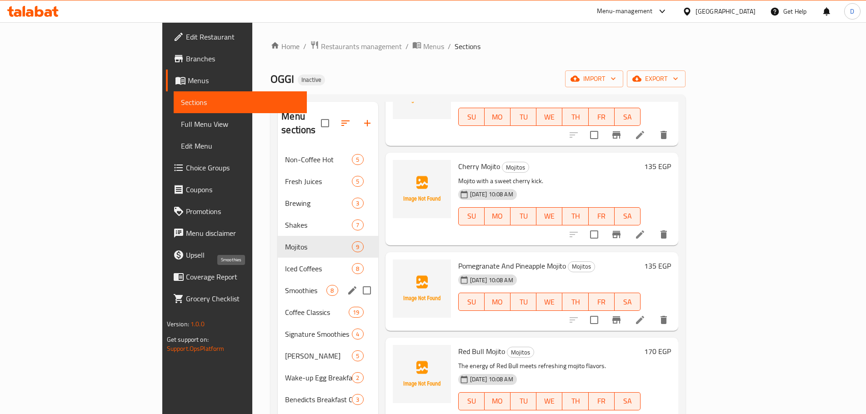
click at [285, 285] on span "Smoothies" at bounding box center [305, 290] width 41 height 11
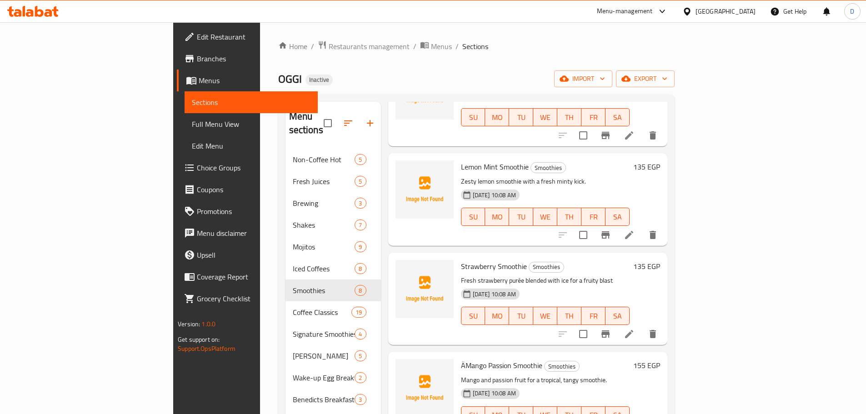
scroll to position [136, 0]
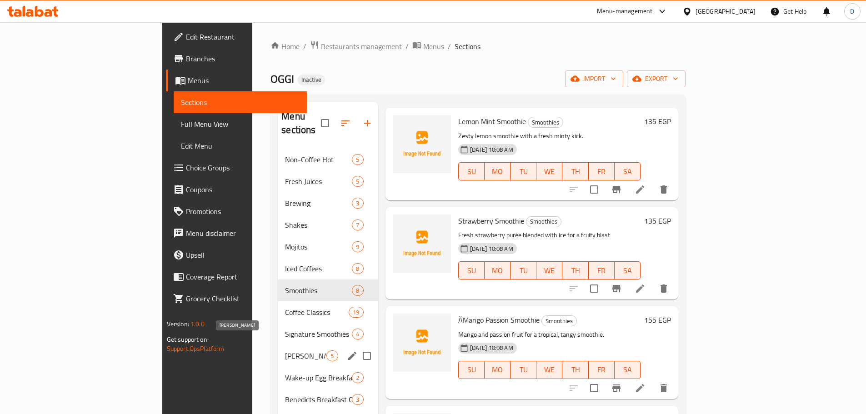
click at [285, 351] on span "[PERSON_NAME]" at bounding box center [305, 356] width 41 height 11
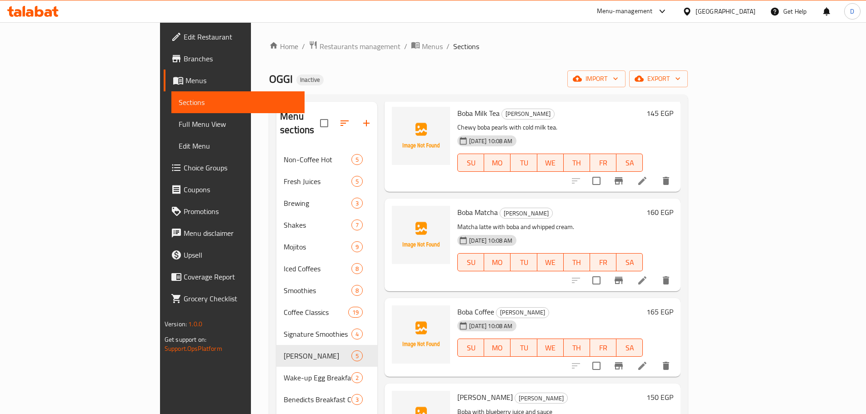
scroll to position [91, 0]
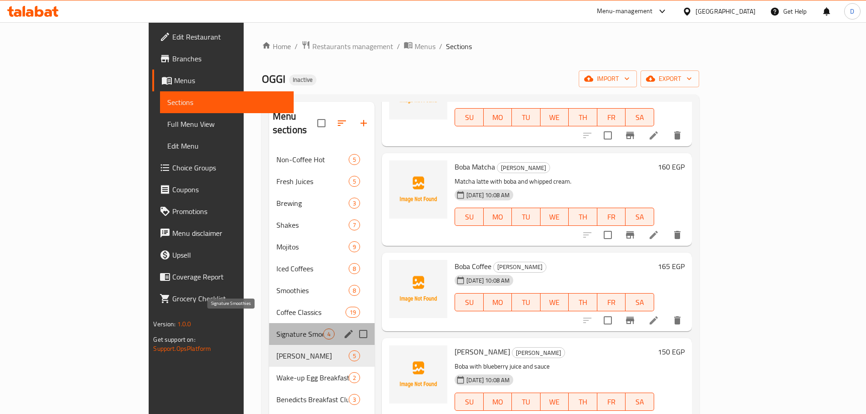
click at [276, 329] on span "Signature Smoothies" at bounding box center [299, 334] width 47 height 11
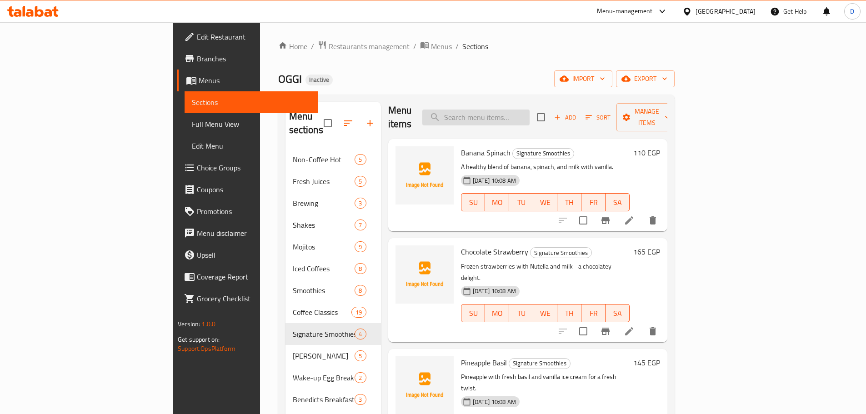
click at [530, 115] on input "search" at bounding box center [475, 118] width 107 height 16
paste input "Flavored Lat"
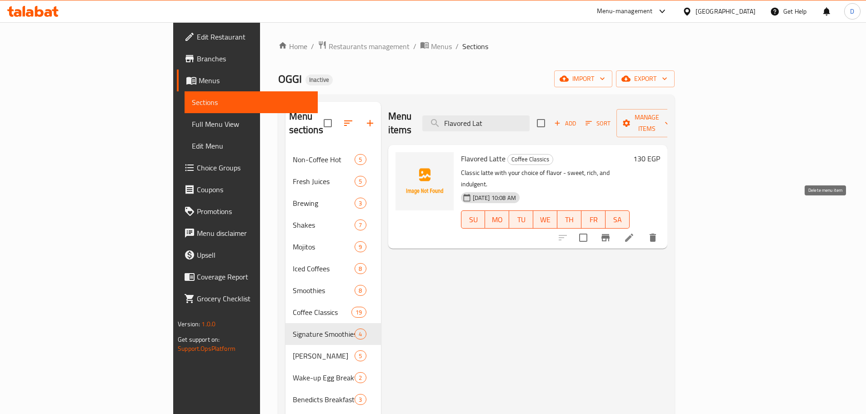
click at [658, 232] on icon "delete" at bounding box center [652, 237] width 11 height 11
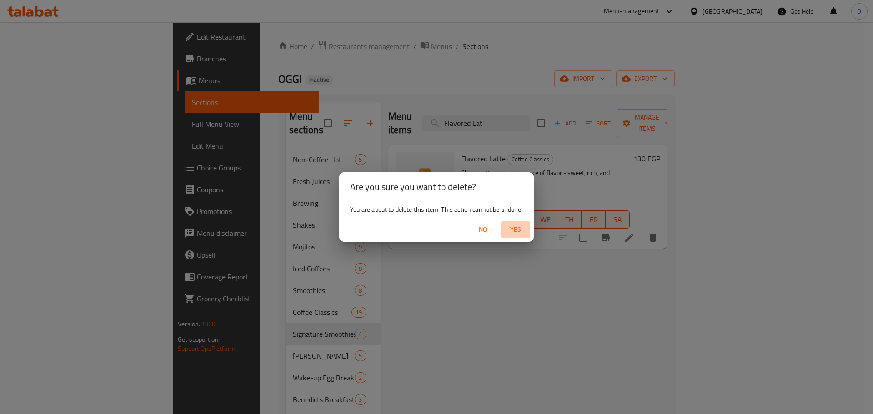
click at [526, 234] on span "Yes" at bounding box center [516, 229] width 22 height 11
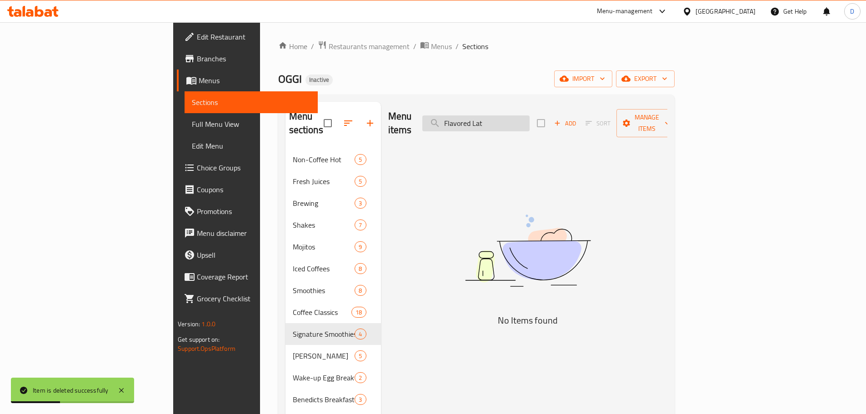
click at [530, 115] on input "Flavored Lat" at bounding box center [475, 123] width 107 height 16
paste input "Caramel Macchia"
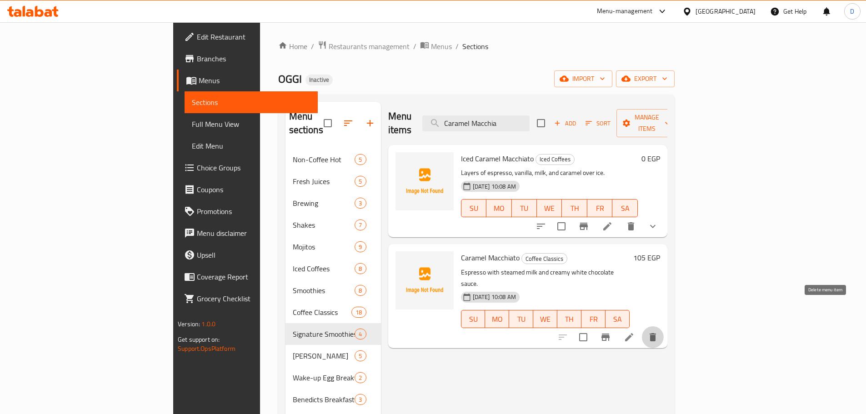
click at [658, 332] on icon "delete" at bounding box center [652, 337] width 11 height 11
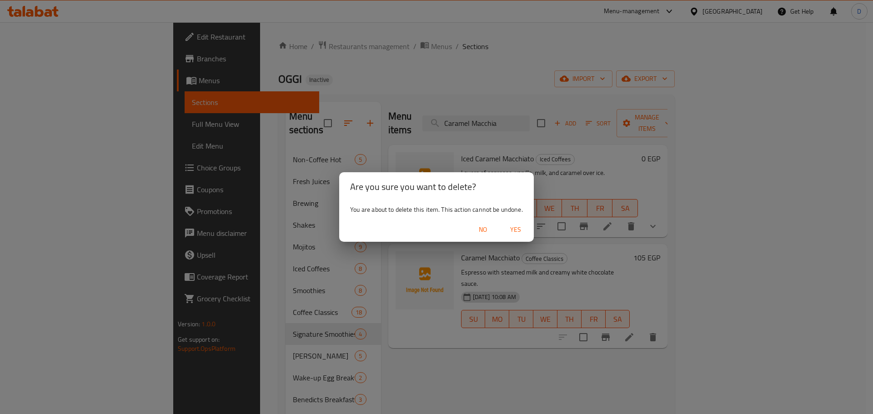
click at [515, 223] on button "Yes" at bounding box center [515, 229] width 29 height 17
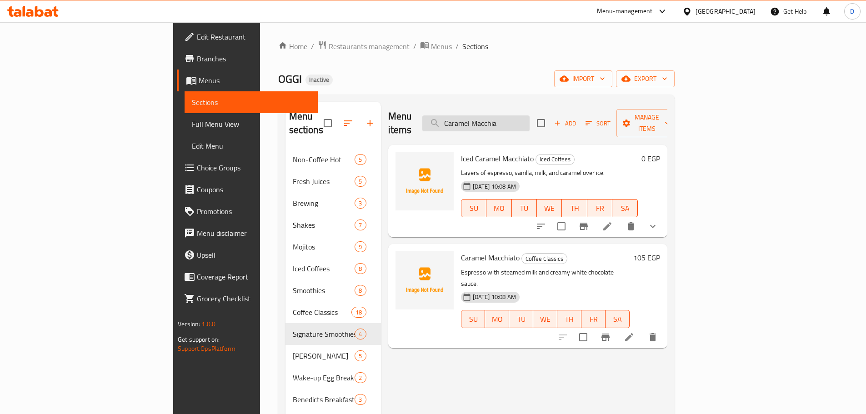
click at [530, 116] on input "Caramel Macchia" at bounding box center [475, 123] width 107 height 16
type input "C"
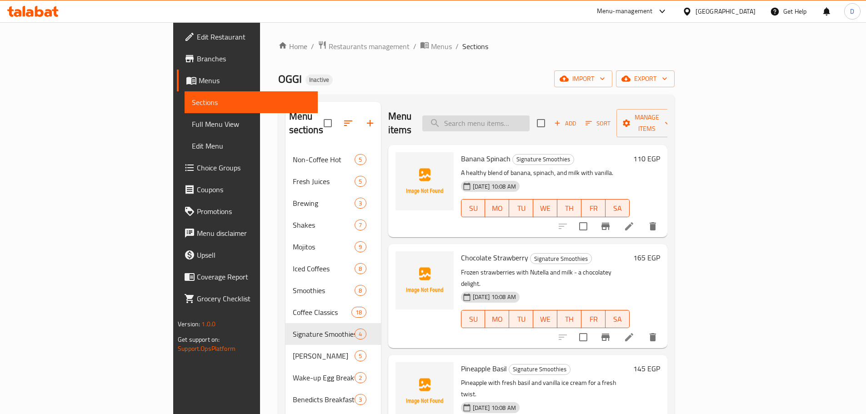
paste input "Flavored Iced Lat"
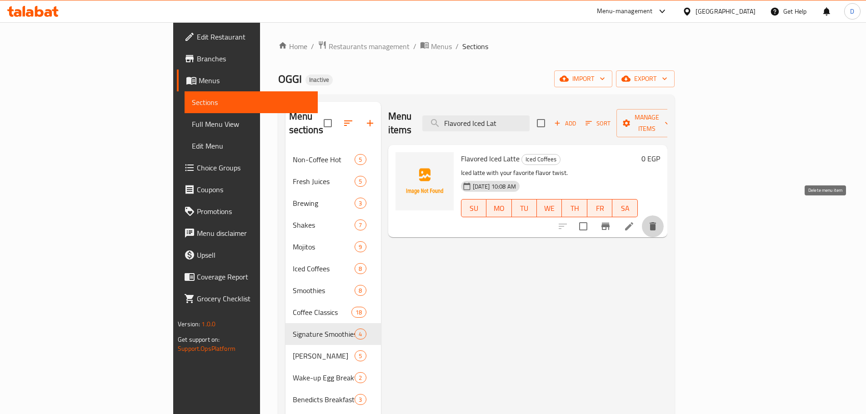
click at [656, 222] on icon "delete" at bounding box center [653, 226] width 6 height 8
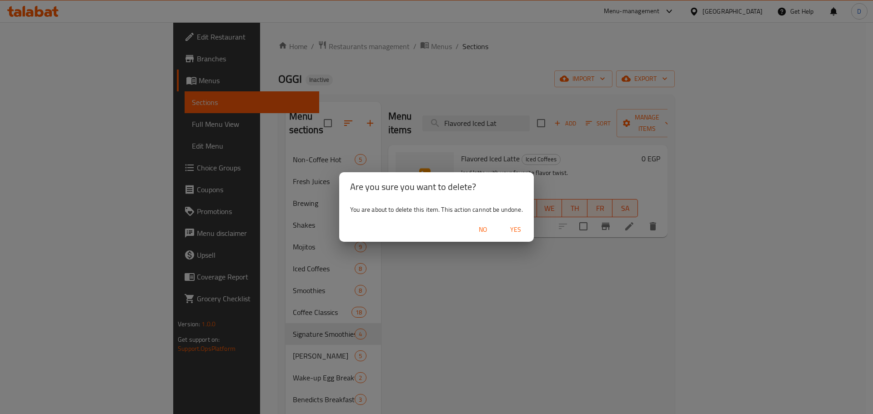
drag, startPoint x: 511, startPoint y: 230, endPoint x: 531, endPoint y: 230, distance: 20.5
click at [512, 230] on span "Yes" at bounding box center [516, 229] width 22 height 11
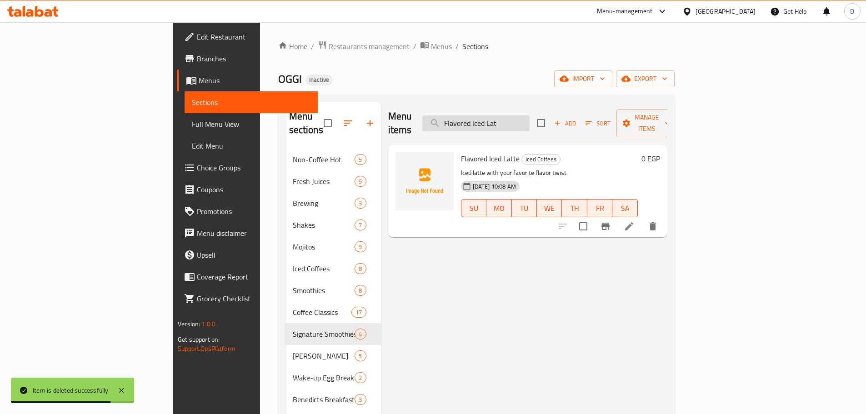
click at [530, 118] on input "Flavored Iced Lat" at bounding box center [475, 123] width 107 height 16
paste input "Caramel Macch"
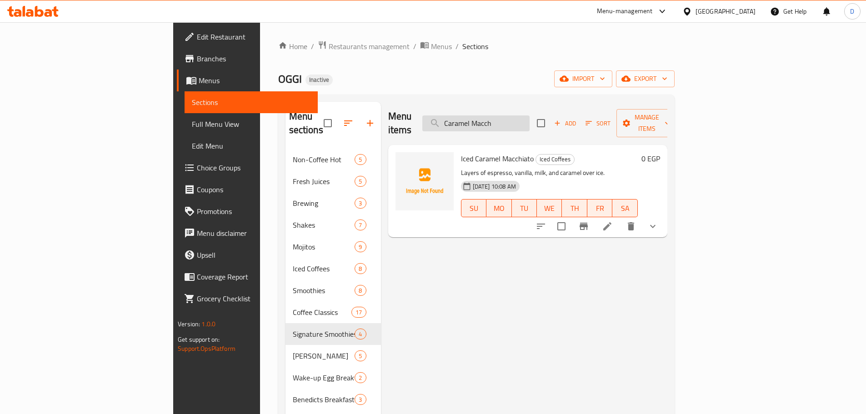
click at [530, 118] on input "Caramel Macch" at bounding box center [475, 123] width 107 height 16
paste input "Electric Blue Mojit"
click at [658, 221] on icon "delete" at bounding box center [652, 226] width 11 height 11
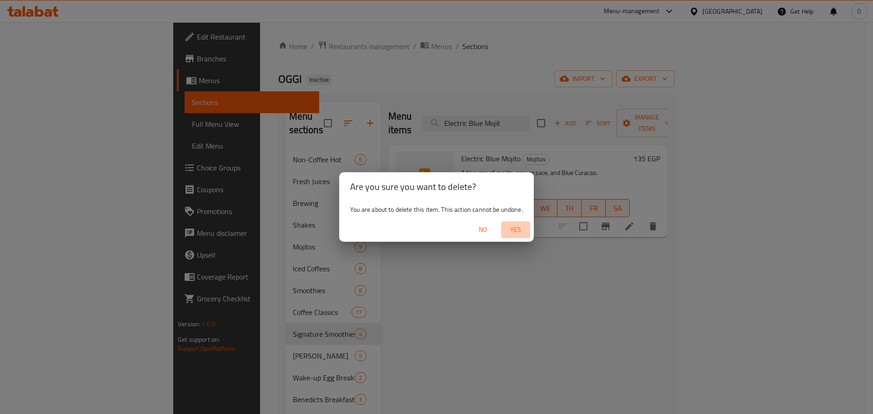
click at [514, 231] on span "Yes" at bounding box center [516, 229] width 22 height 11
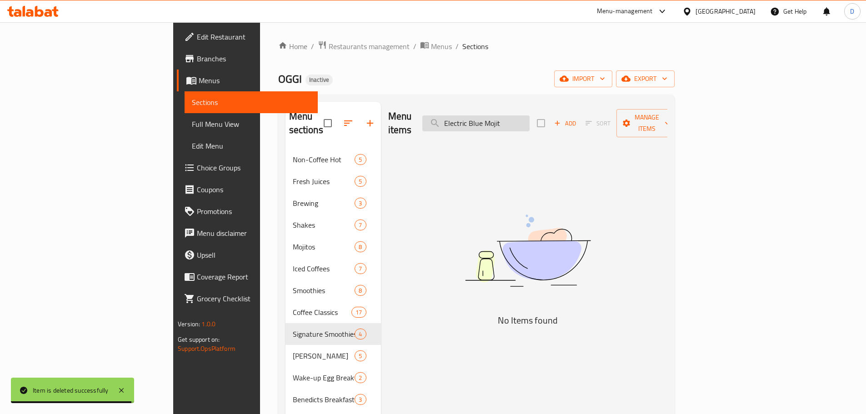
click at [530, 121] on input "Electric Blue Mojit" at bounding box center [475, 123] width 107 height 16
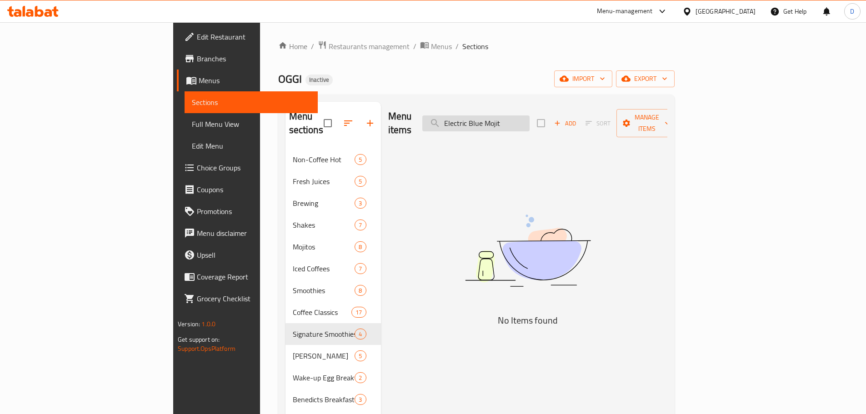
paste input "Lotus Sh"
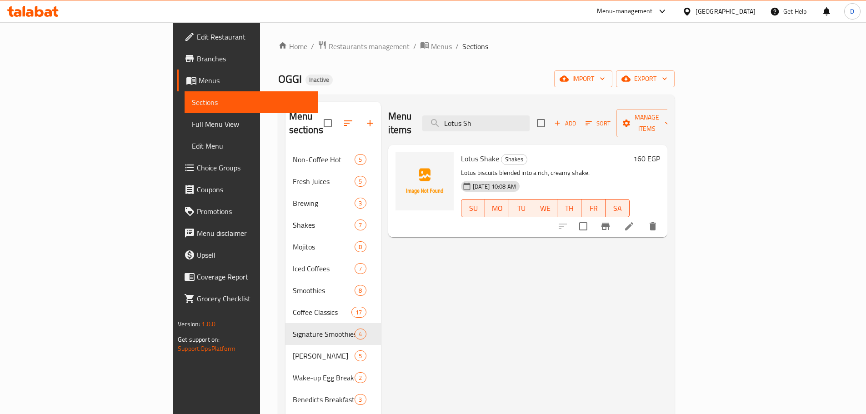
type input "Lotus Sh"
click at [488, 251] on div "Menu items Lotus Sh Add Sort Manage items Lotus Shake Shakes Lotus biscuits ble…" at bounding box center [524, 312] width 286 height 421
click at [667, 79] on span "export" at bounding box center [645, 78] width 44 height 11
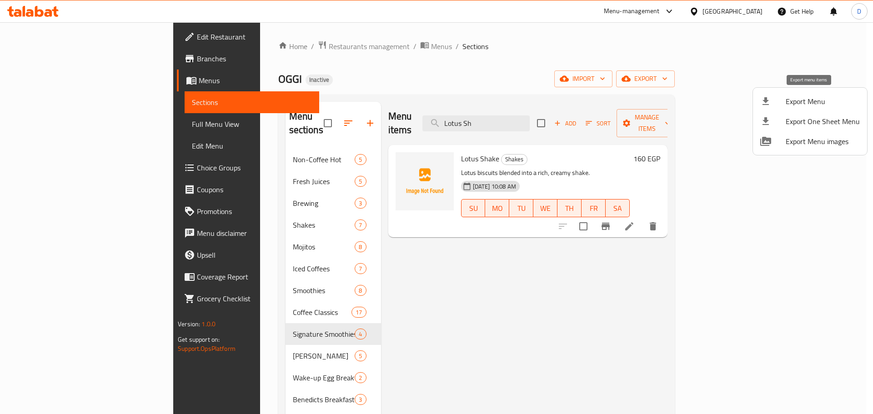
click at [813, 104] on span "Export Menu" at bounding box center [823, 101] width 74 height 11
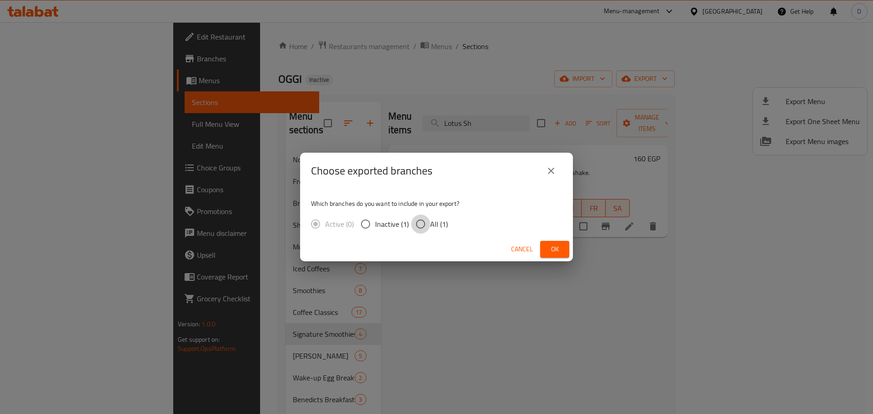
click at [422, 226] on input "All (1)" at bounding box center [420, 224] width 19 height 19
radio input "true"
click at [558, 251] on span "Ok" at bounding box center [554, 249] width 15 height 11
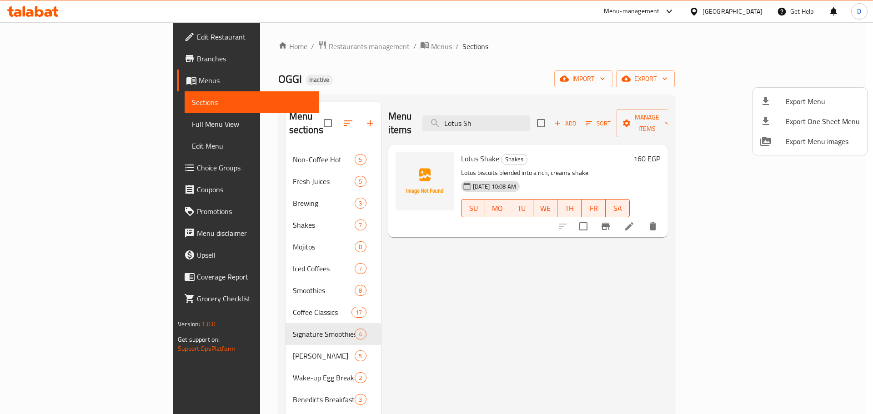
click at [58, 126] on div at bounding box center [436, 207] width 873 height 414
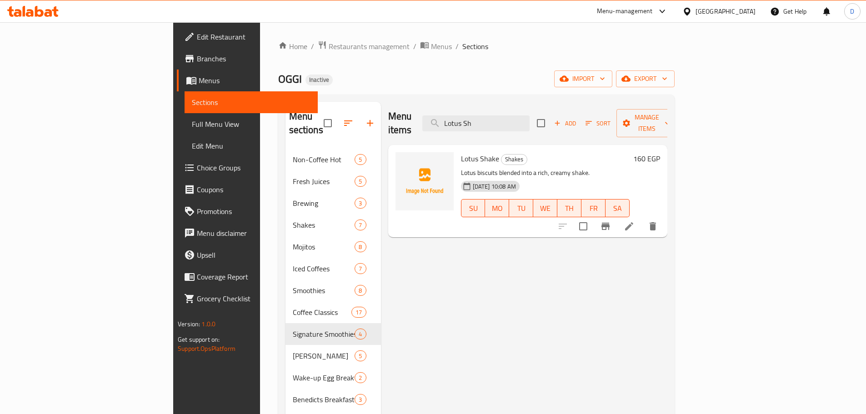
click at [192, 125] on span "Full Menu View" at bounding box center [251, 124] width 119 height 11
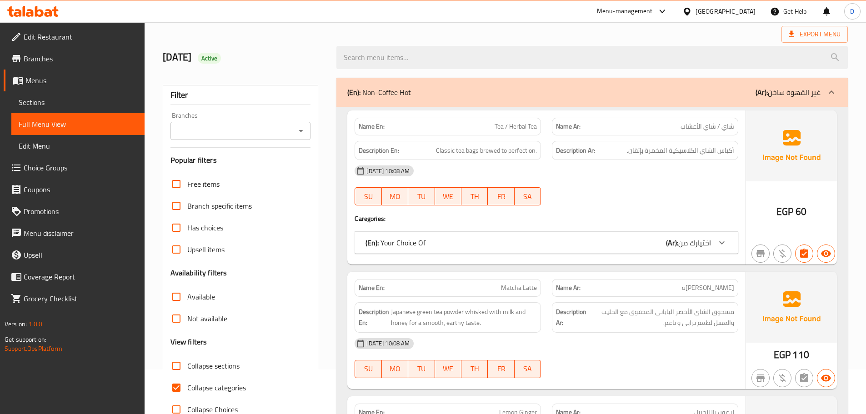
scroll to position [136, 0]
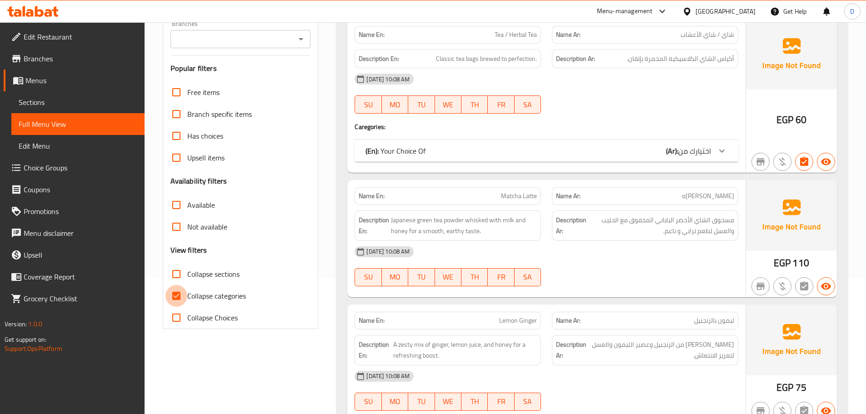
drag, startPoint x: 179, startPoint y: 296, endPoint x: 611, endPoint y: 237, distance: 435.9
click at [205, 292] on label "Collapse categories" at bounding box center [206, 296] width 80 height 22
click at [187, 292] on input "Collapse categories" at bounding box center [177, 296] width 22 height 22
checkbox input "false"
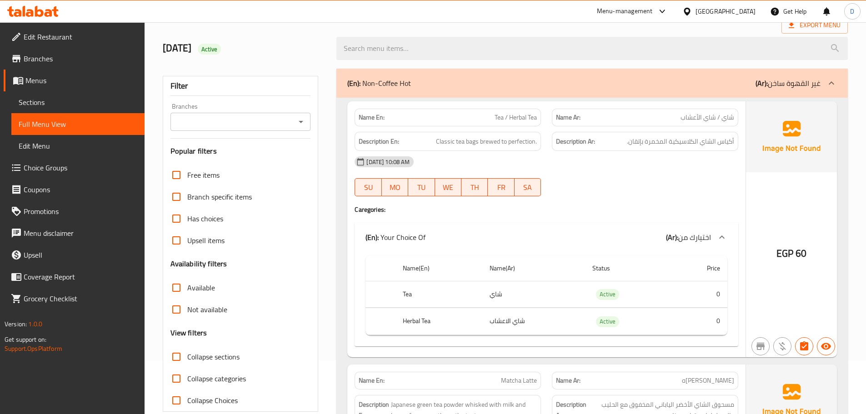
scroll to position [53, 0]
click at [47, 38] on span "Edit Restaurant" at bounding box center [81, 36] width 114 height 11
